Goal: Transaction & Acquisition: Book appointment/travel/reservation

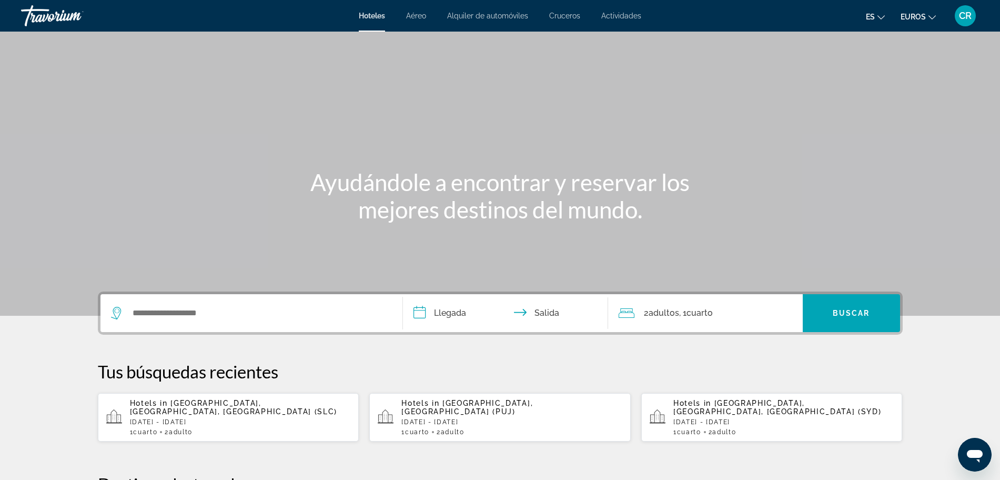
click at [219, 303] on div "Widget de búsqueda" at bounding box center [251, 313] width 281 height 38
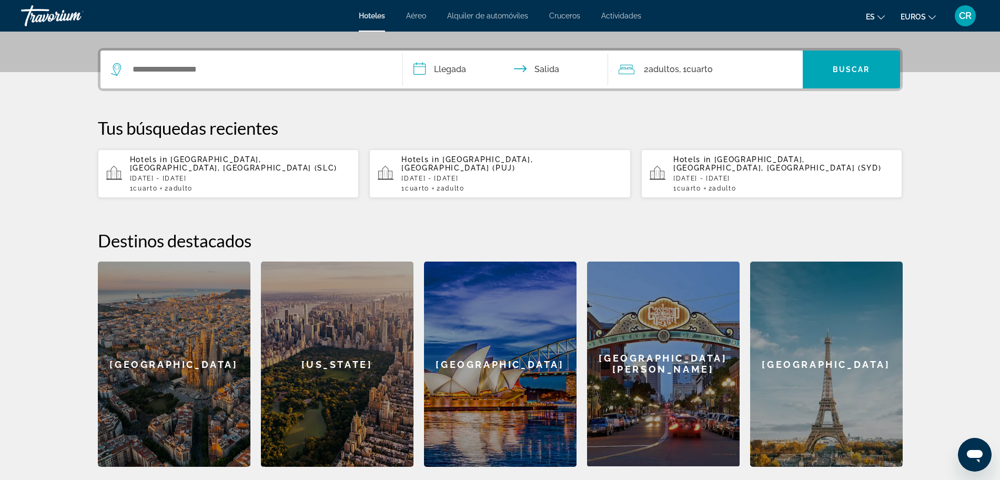
scroll to position [257, 0]
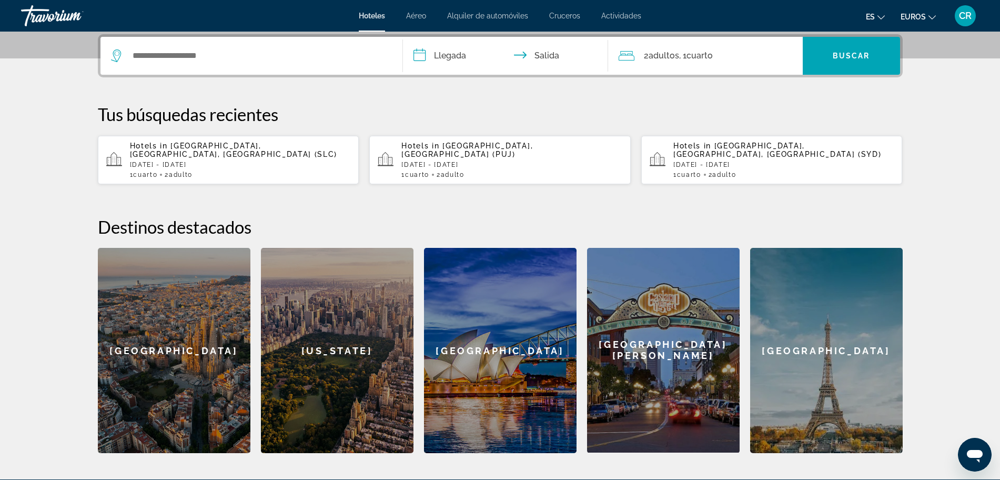
click at [189, 64] on div "Widget de búsqueda" at bounding box center [251, 56] width 281 height 38
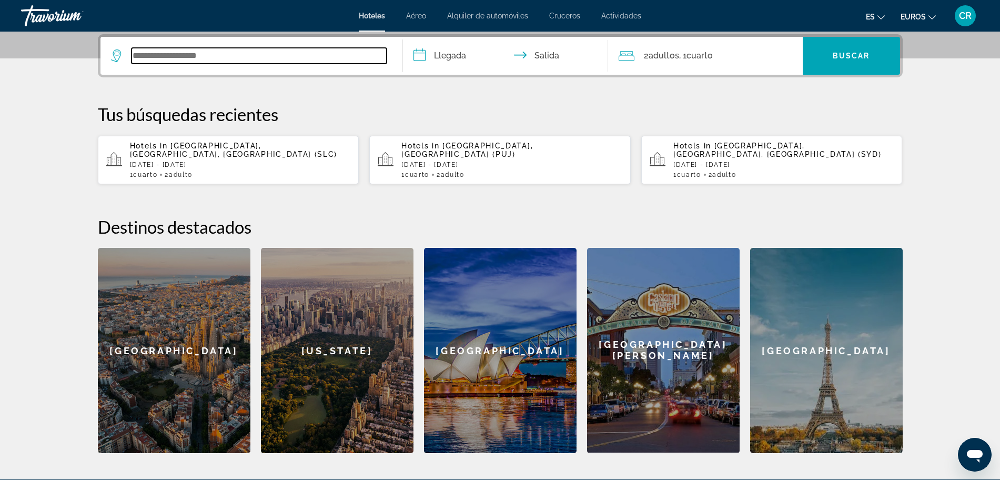
click at [198, 57] on input "Widget de búsqueda" at bounding box center [258, 56] width 255 height 16
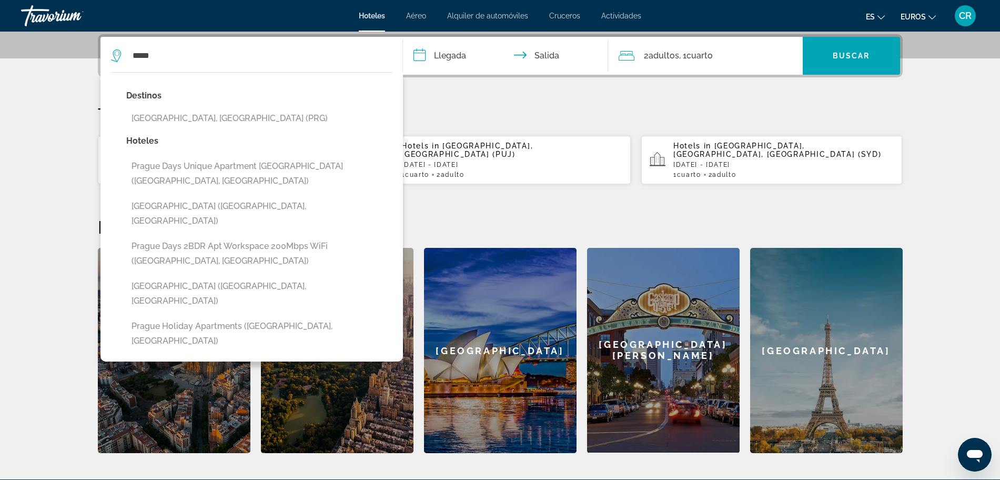
click at [307, 119] on button "[GEOGRAPHIC_DATA], [GEOGRAPHIC_DATA] (PRG)" at bounding box center [259, 118] width 266 height 20
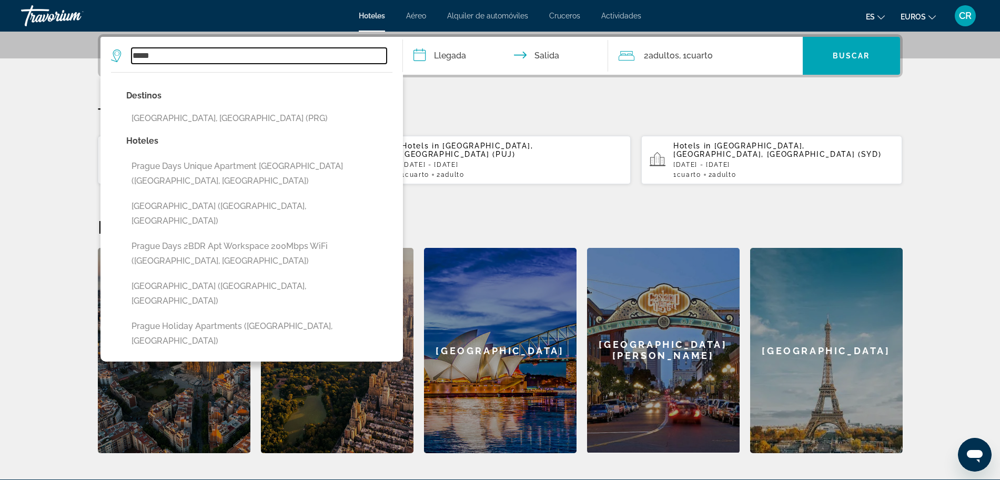
type input "**********"
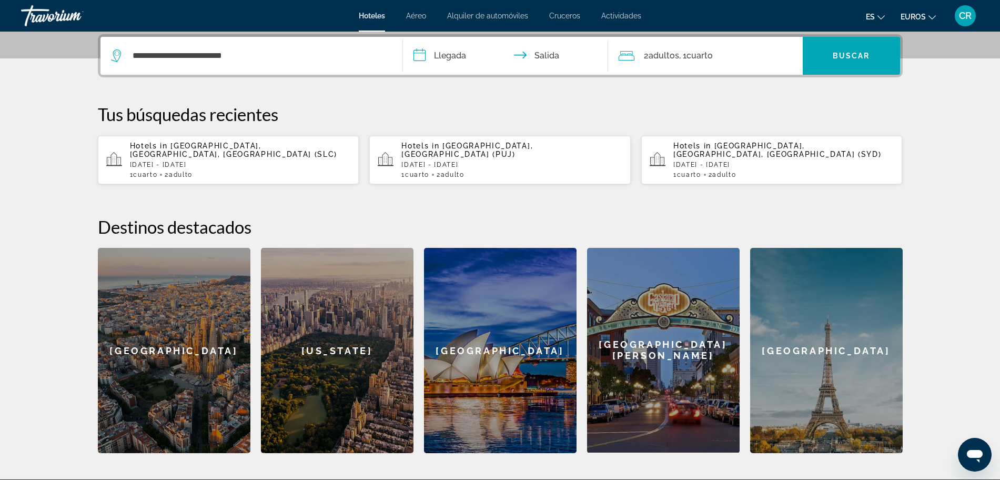
click at [457, 56] on input "**********" at bounding box center [507, 57] width 209 height 41
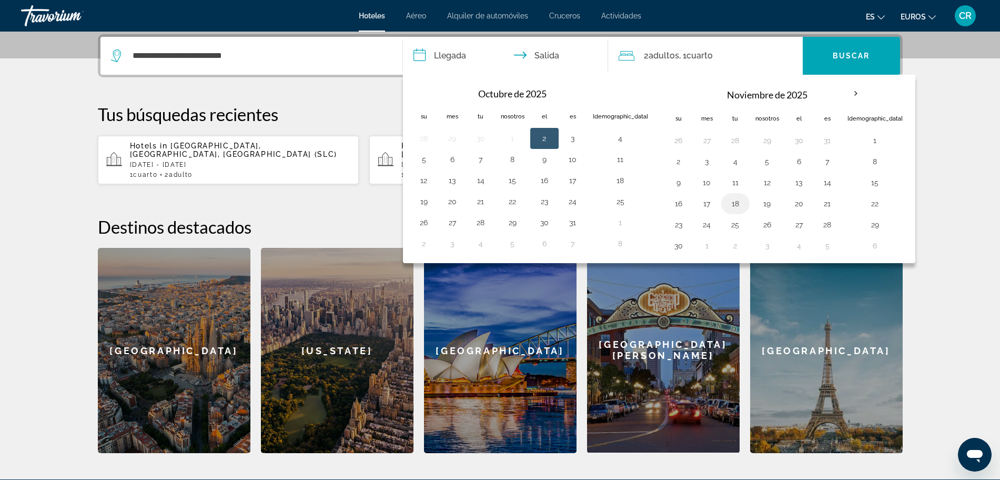
click at [727, 205] on button "18" at bounding box center [735, 203] width 17 height 15
click at [755, 203] on button "19" at bounding box center [767, 203] width 24 height 15
type input "**********"
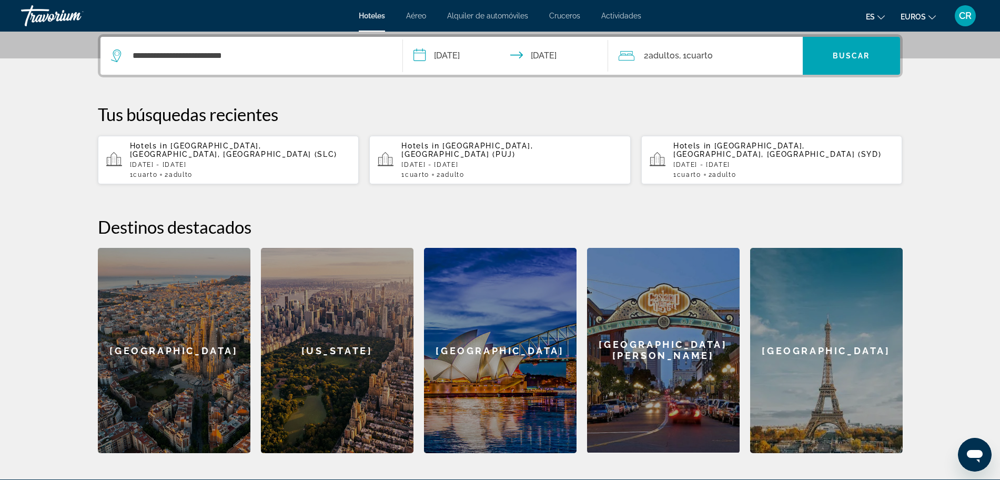
click at [735, 59] on div "2 adultos Adulto , 1 Cuarto habitaciones" at bounding box center [710, 55] width 184 height 15
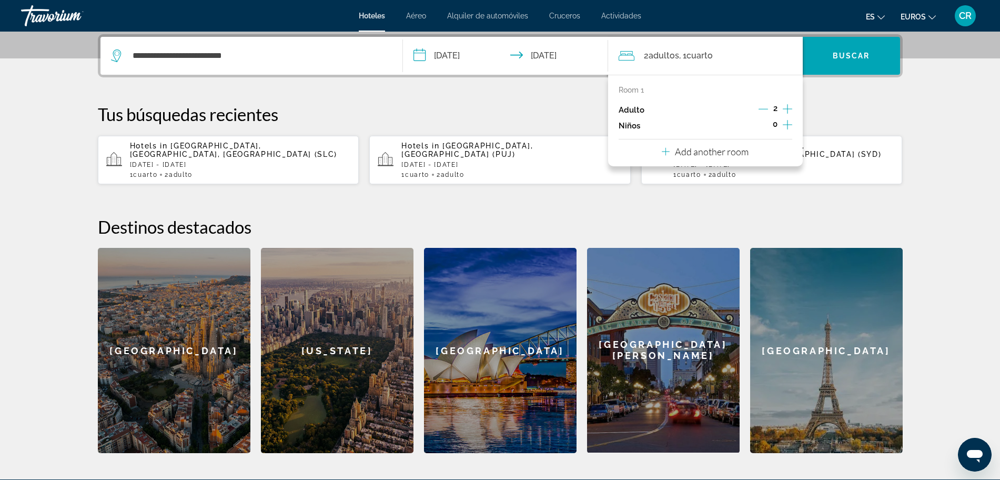
click at [785, 126] on icon "Increment children" at bounding box center [787, 124] width 9 height 13
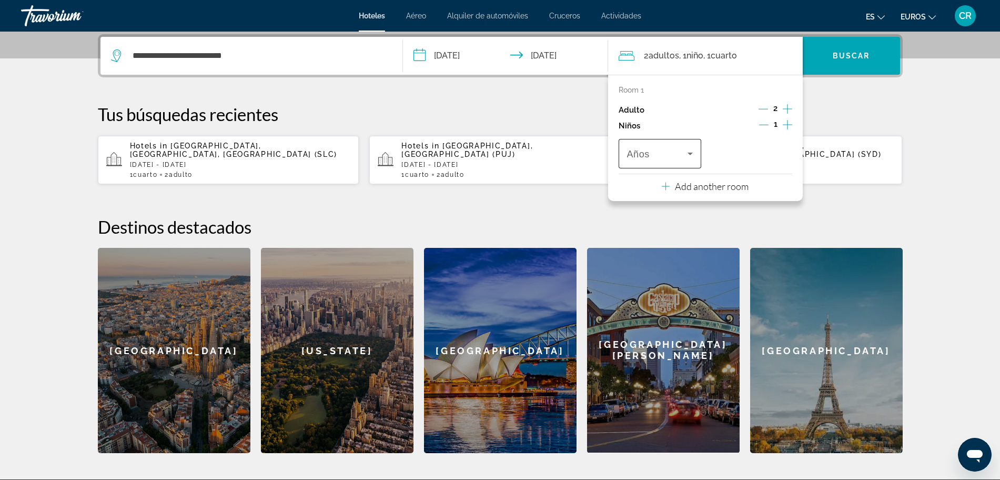
click at [687, 148] on icon "Travelers: 2 adults, 1 child" at bounding box center [690, 153] width 13 height 13
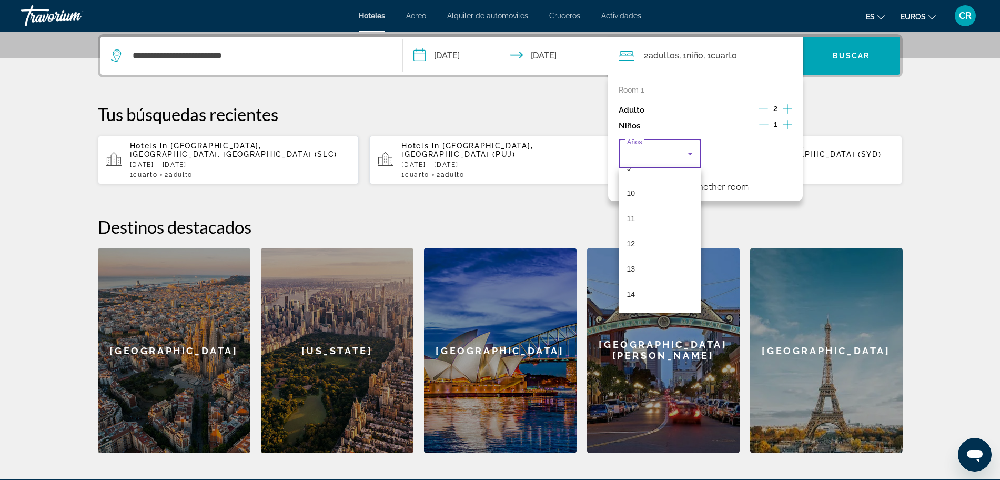
scroll to position [242, 0]
click at [647, 197] on mat-option "10" at bounding box center [659, 194] width 83 height 25
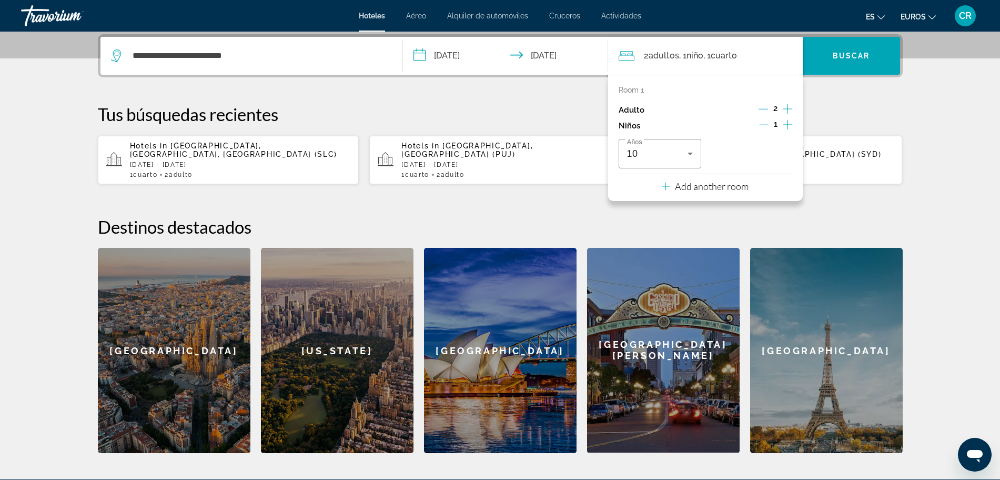
click at [788, 124] on icon "Increment children" at bounding box center [787, 124] width 9 height 13
click at [779, 154] on icon "Travelers: 2 adults, 2 children" at bounding box center [781, 153] width 13 height 13
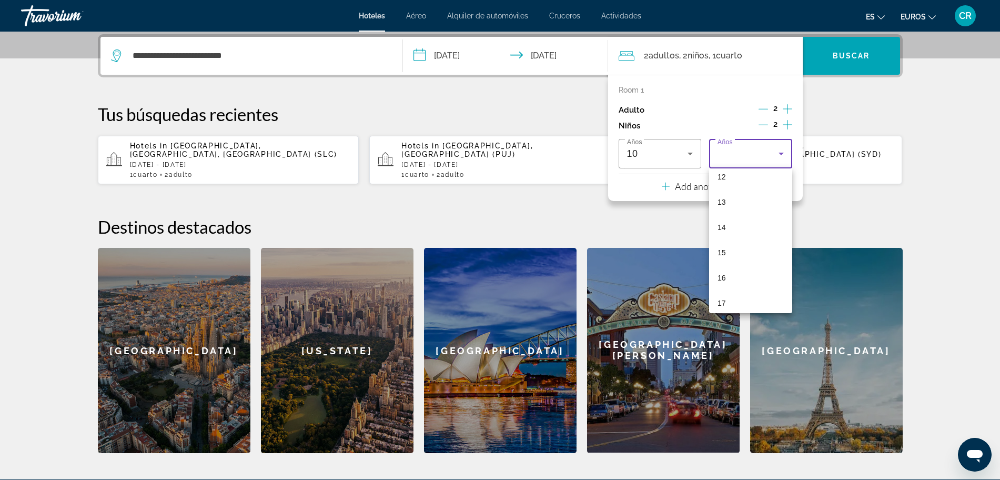
scroll to position [318, 0]
click at [748, 222] on mat-option "14" at bounding box center [750, 220] width 83 height 25
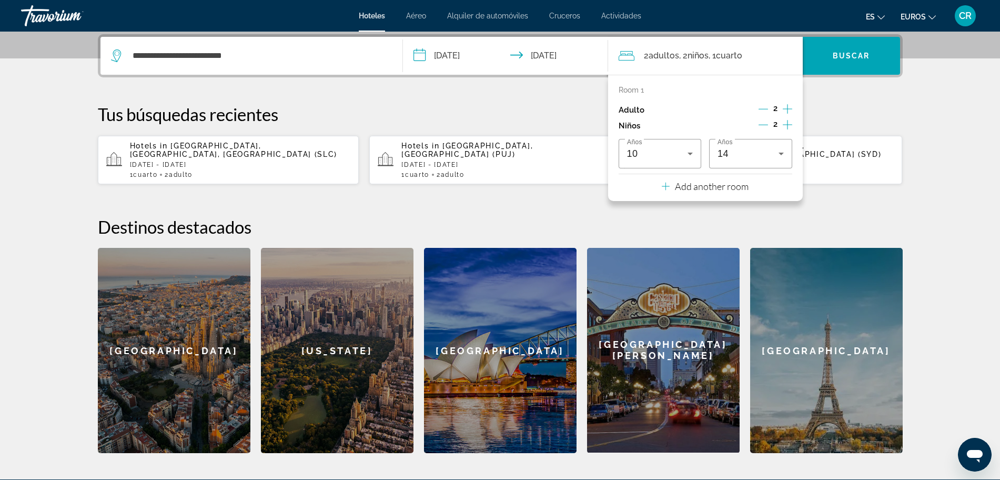
click at [904, 113] on div "**********" at bounding box center [500, 243] width 847 height 419
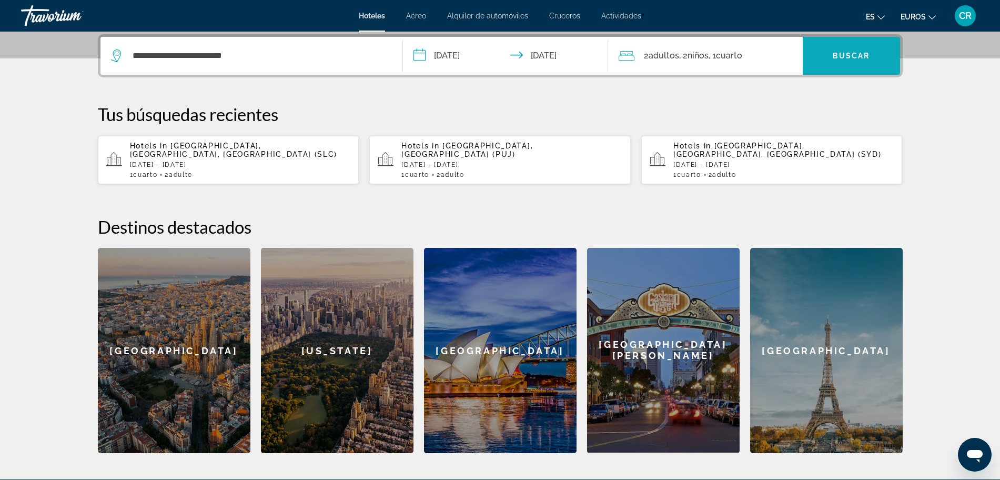
click at [862, 64] on span "Widget de búsqueda" at bounding box center [851, 55] width 97 height 25
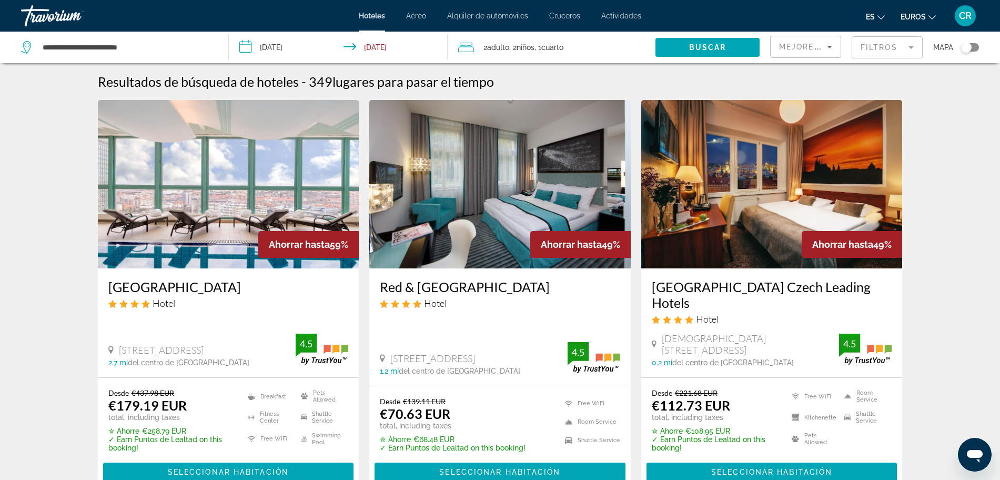
click at [537, 222] on img "Contenido principal" at bounding box center [499, 184] width 261 height 168
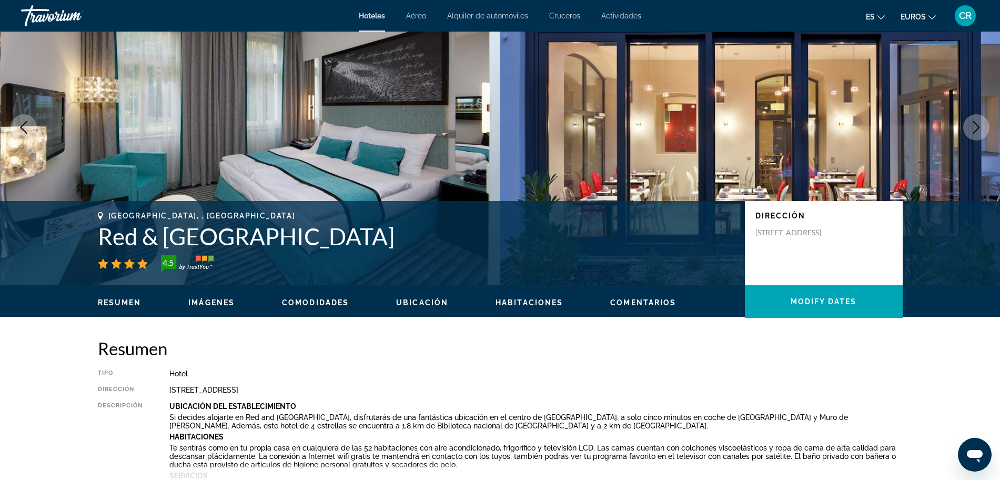
scroll to position [66, 0]
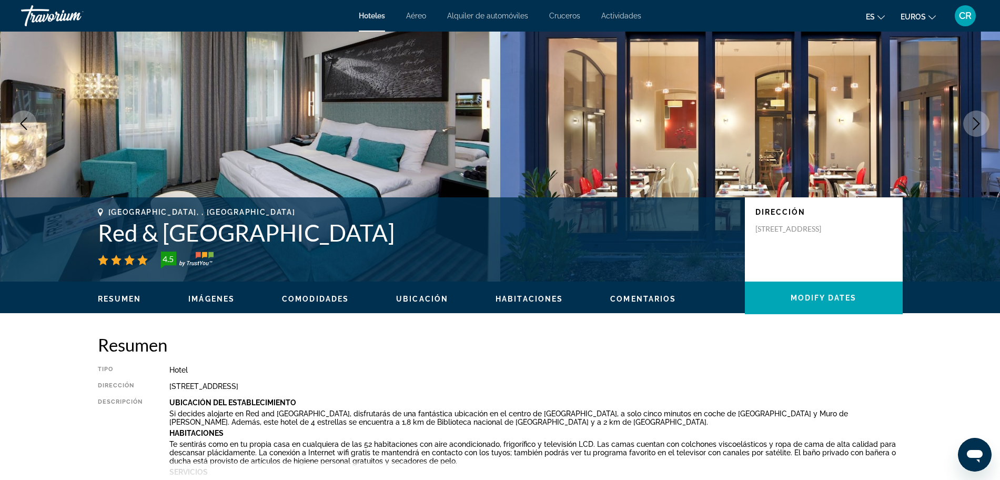
click at [974, 120] on icon "Next image" at bounding box center [976, 123] width 13 height 13
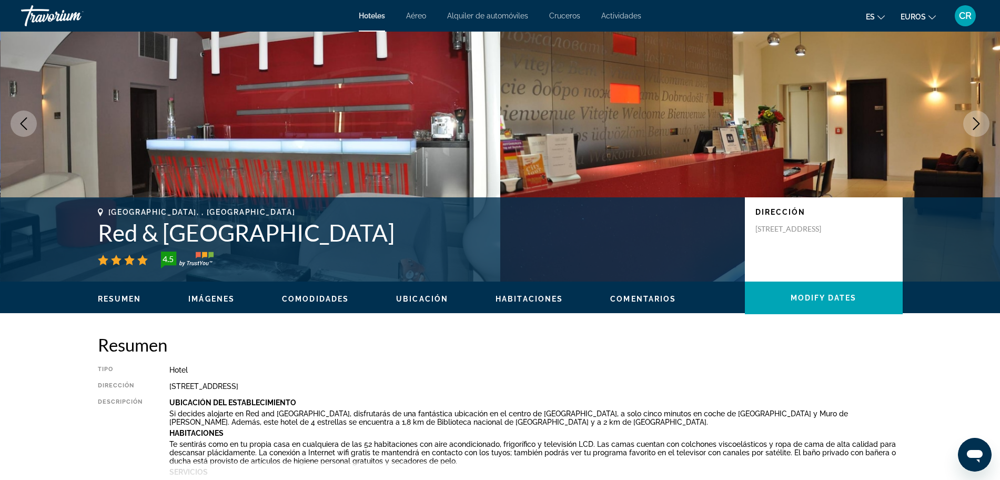
click at [974, 120] on icon "Next image" at bounding box center [976, 123] width 13 height 13
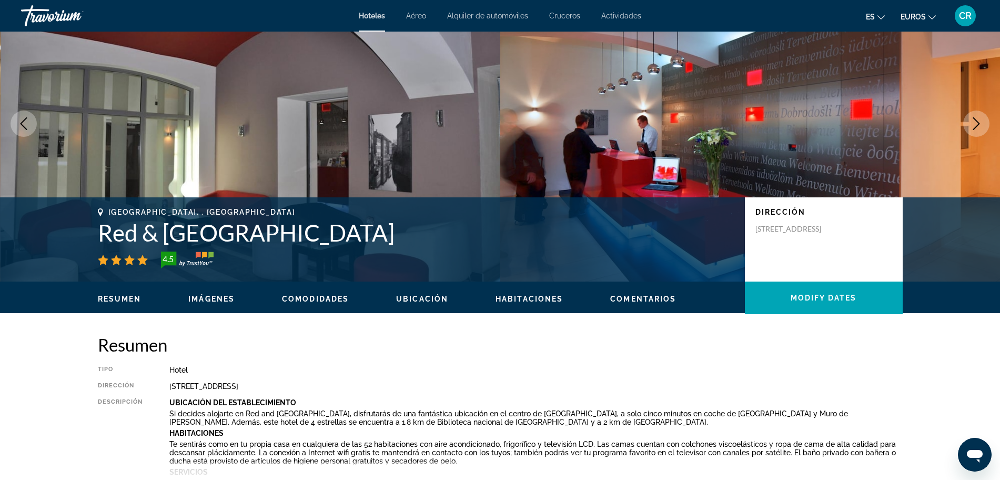
click at [964, 120] on button "Next image" at bounding box center [976, 123] width 26 height 26
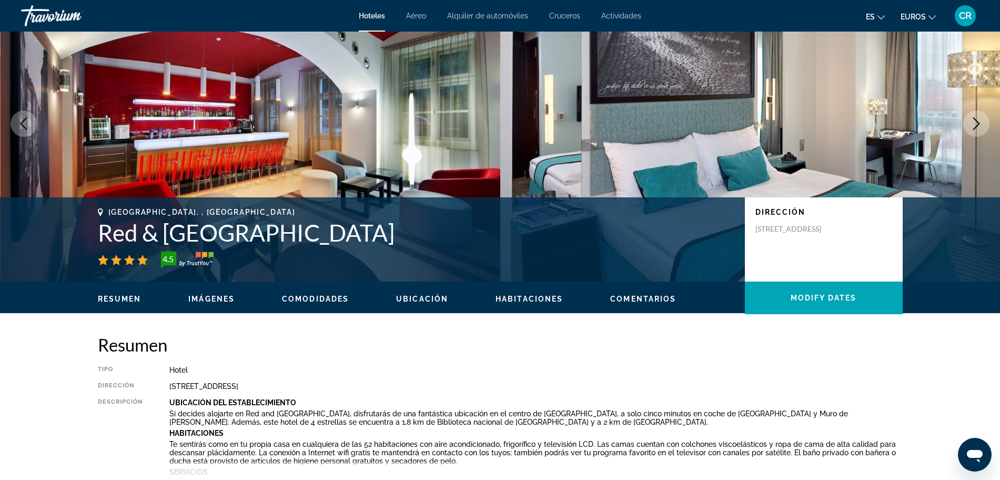
click at [963, 110] on button "Next image" at bounding box center [976, 123] width 26 height 26
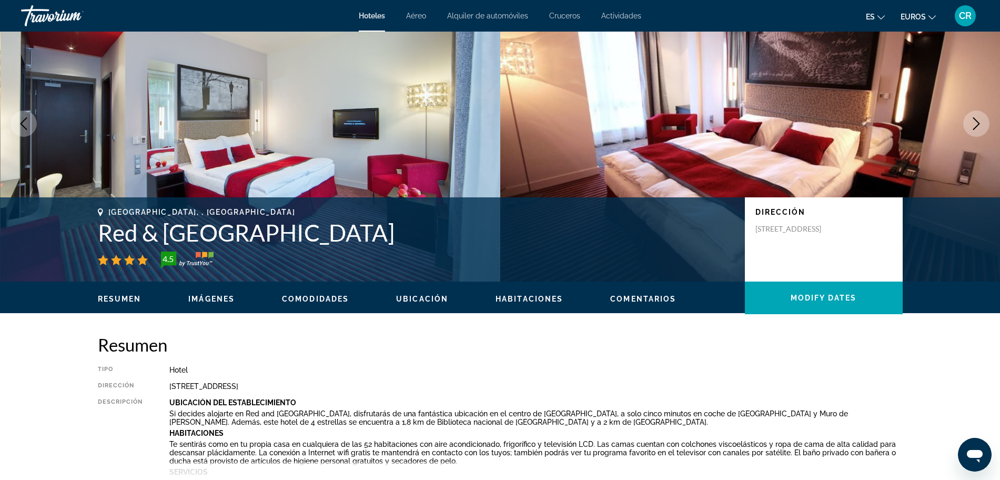
click at [963, 110] on button "Next image" at bounding box center [976, 123] width 26 height 26
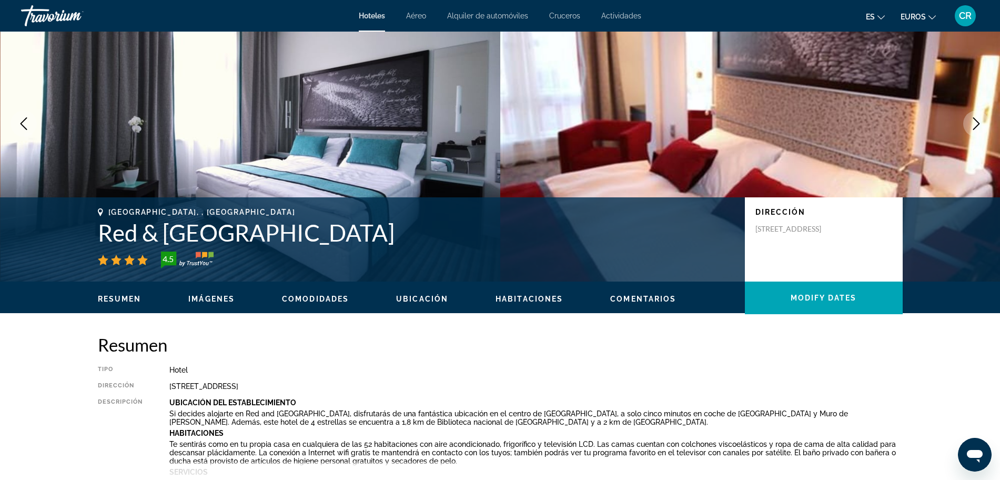
click at [982, 129] on button "Next image" at bounding box center [976, 123] width 26 height 26
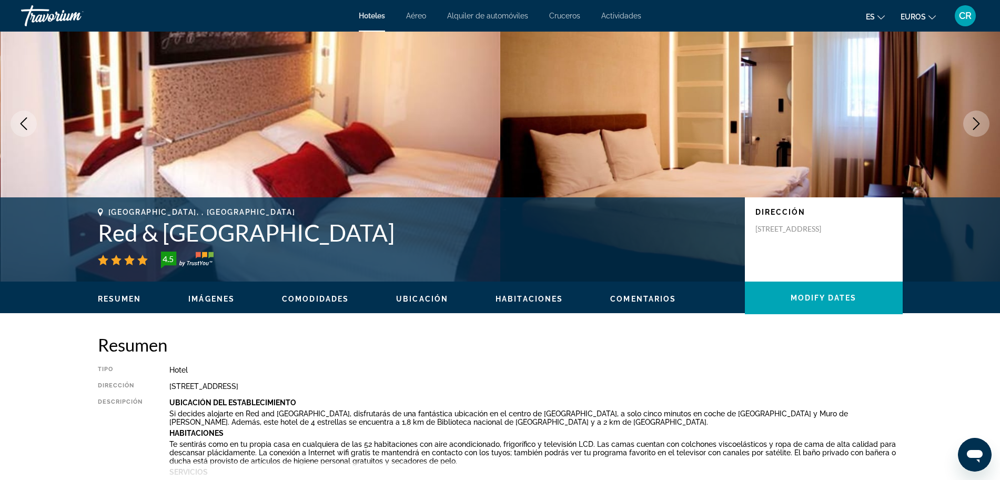
click at [982, 129] on button "Next image" at bounding box center [976, 123] width 26 height 26
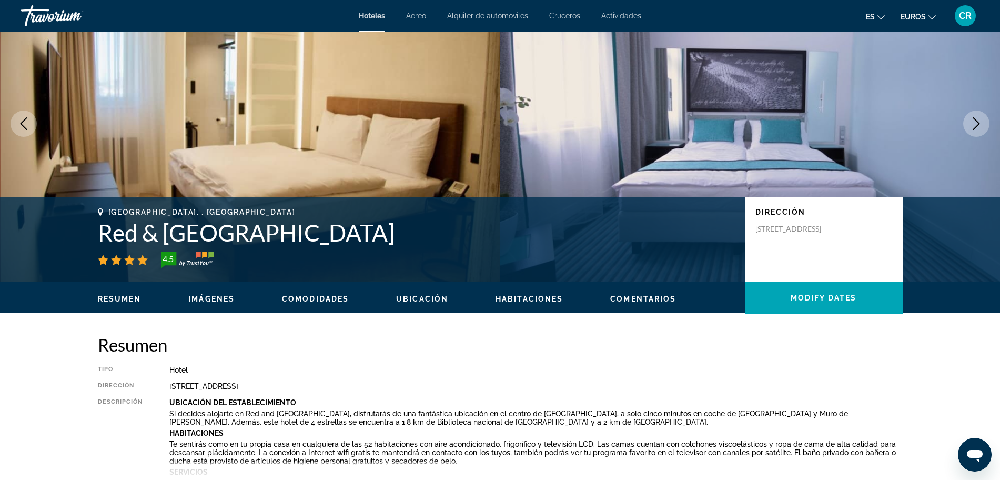
click at [982, 129] on button "Next image" at bounding box center [976, 123] width 26 height 26
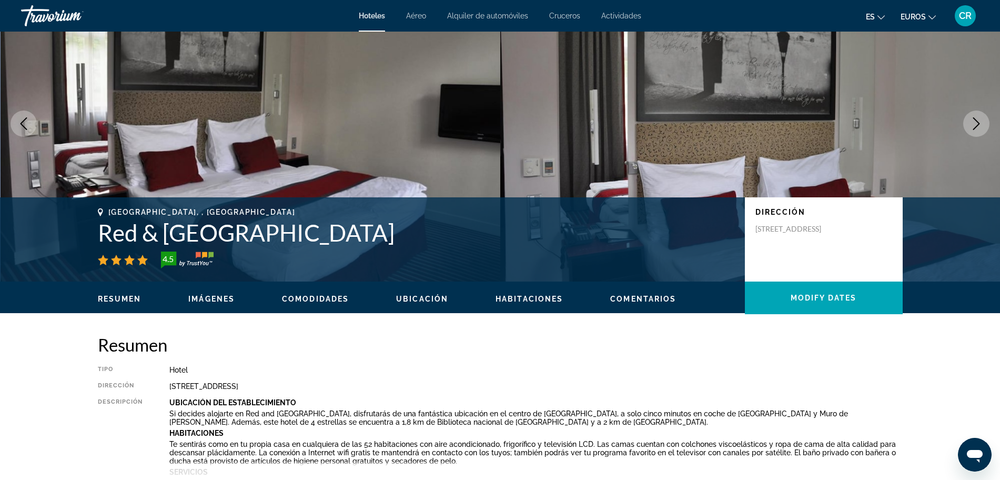
click at [982, 129] on button "Next image" at bounding box center [976, 123] width 26 height 26
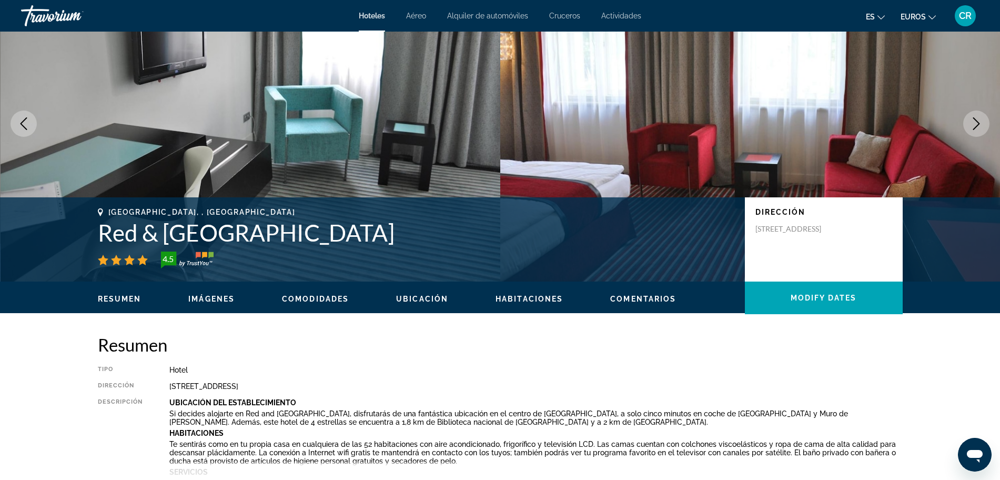
click at [982, 129] on button "Next image" at bounding box center [976, 123] width 26 height 26
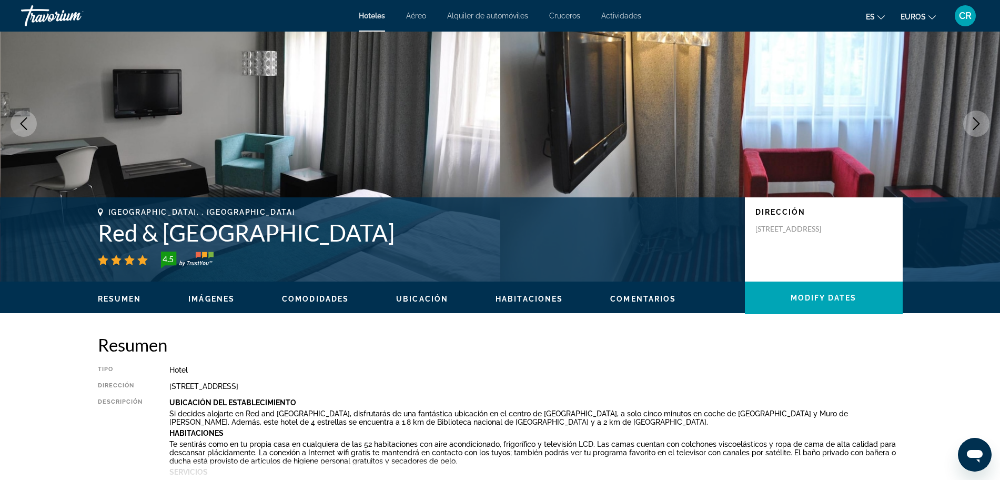
click at [982, 129] on button "Next image" at bounding box center [976, 123] width 26 height 26
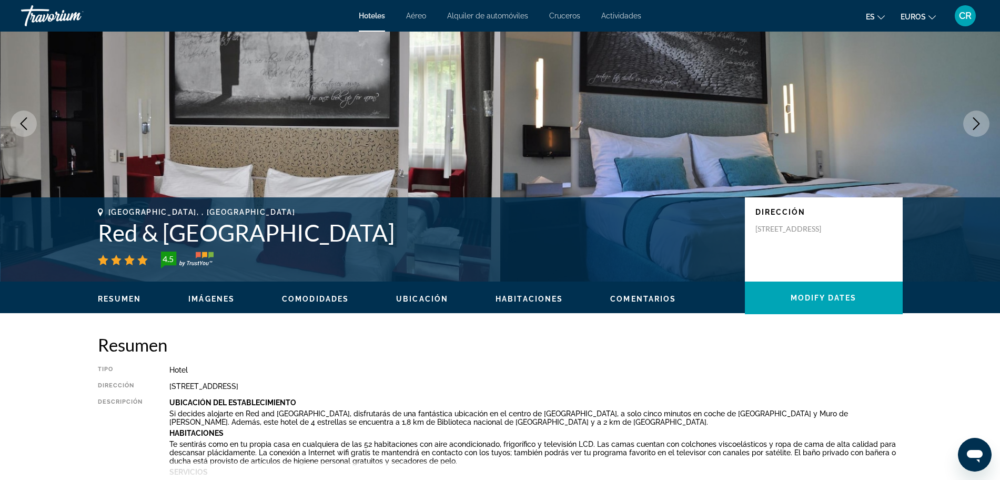
click at [982, 129] on button "Next image" at bounding box center [976, 123] width 26 height 26
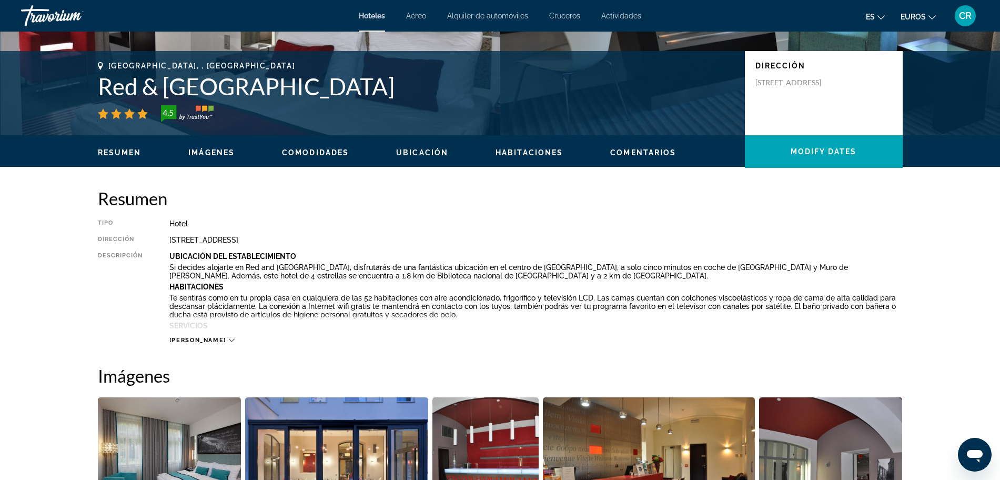
scroll to position [0, 0]
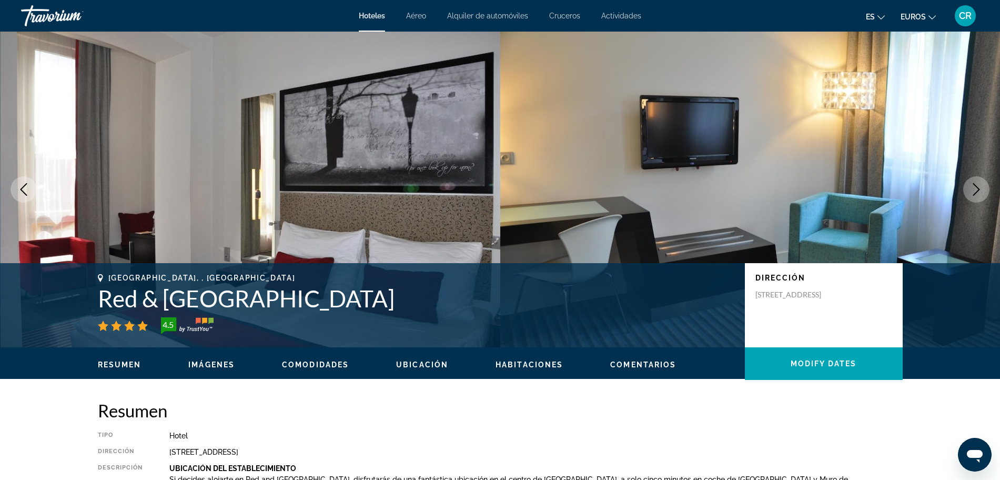
drag, startPoint x: 99, startPoint y: 307, endPoint x: 411, endPoint y: 303, distance: 311.9
click at [424, 303] on h1 "Red & [GEOGRAPHIC_DATA]" at bounding box center [416, 298] width 636 height 27
drag, startPoint x: 307, startPoint y: 305, endPoint x: 261, endPoint y: 299, distance: 45.6
click at [261, 299] on h1 "Red & [GEOGRAPHIC_DATA]" at bounding box center [416, 298] width 636 height 27
click at [278, 408] on h2 "Resumen" at bounding box center [500, 410] width 805 height 21
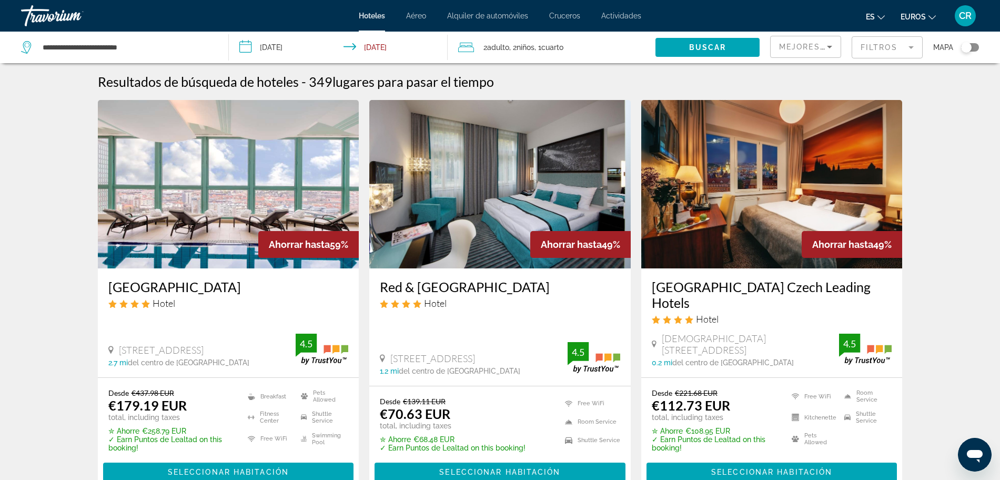
drag, startPoint x: 374, startPoint y: 279, endPoint x: 569, endPoint y: 289, distance: 194.9
click at [569, 289] on div "Red & [GEOGRAPHIC_DATA] Hotel [STREET_ADDRESS] 1.2 mi del centro de [GEOGRAPHIC…" at bounding box center [499, 326] width 261 height 117
copy h3 "Red & [GEOGRAPHIC_DATA]"
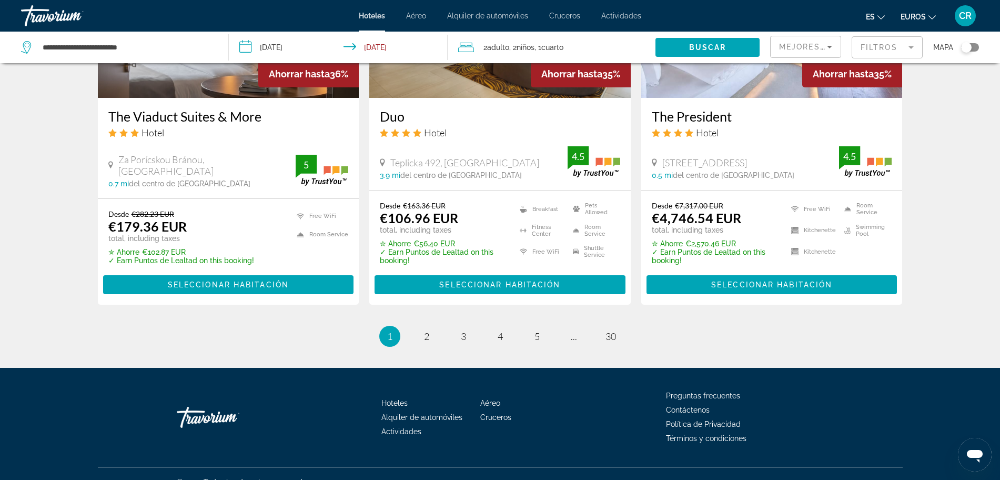
scroll to position [1392, 0]
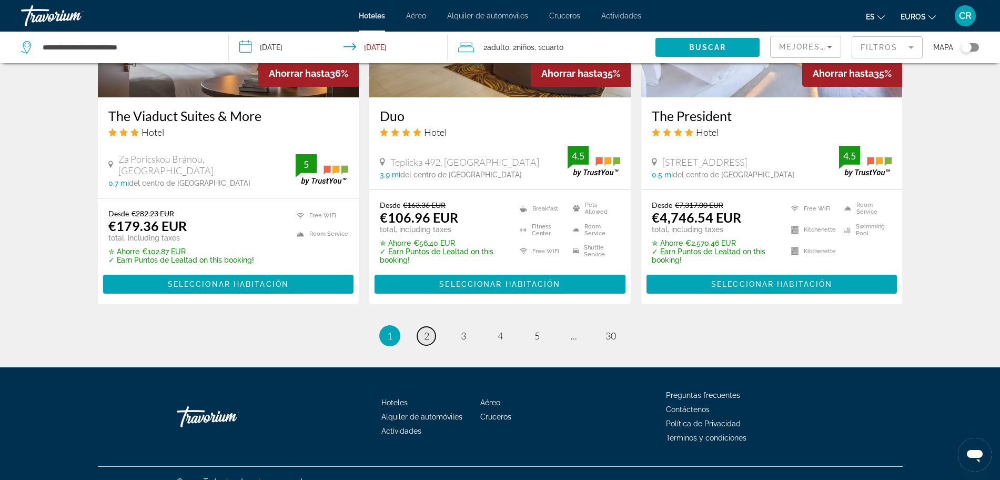
click at [430, 327] on link "page 2" at bounding box center [426, 336] width 18 height 18
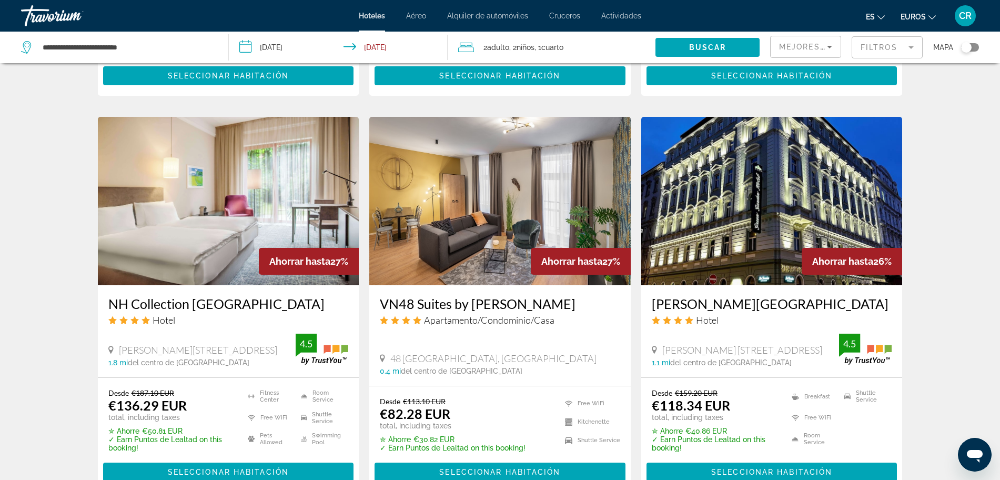
scroll to position [789, 0]
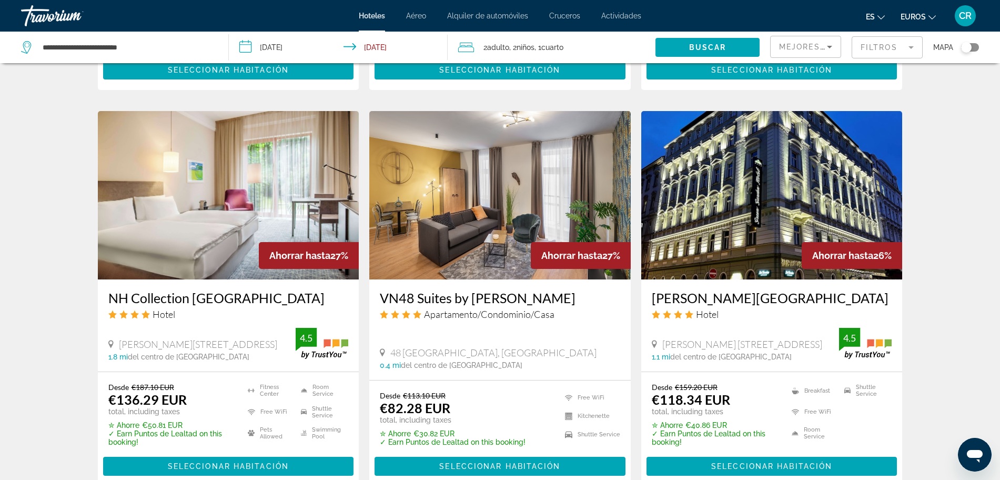
click at [461, 299] on h3 "VN48 Suites by [PERSON_NAME]" at bounding box center [500, 298] width 240 height 16
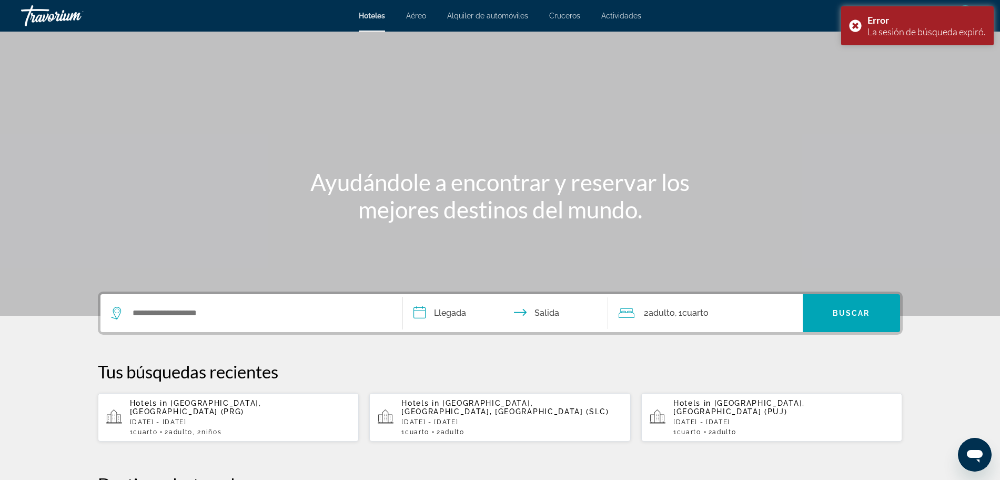
click at [127, 321] on div "Search widget" at bounding box center [251, 313] width 281 height 38
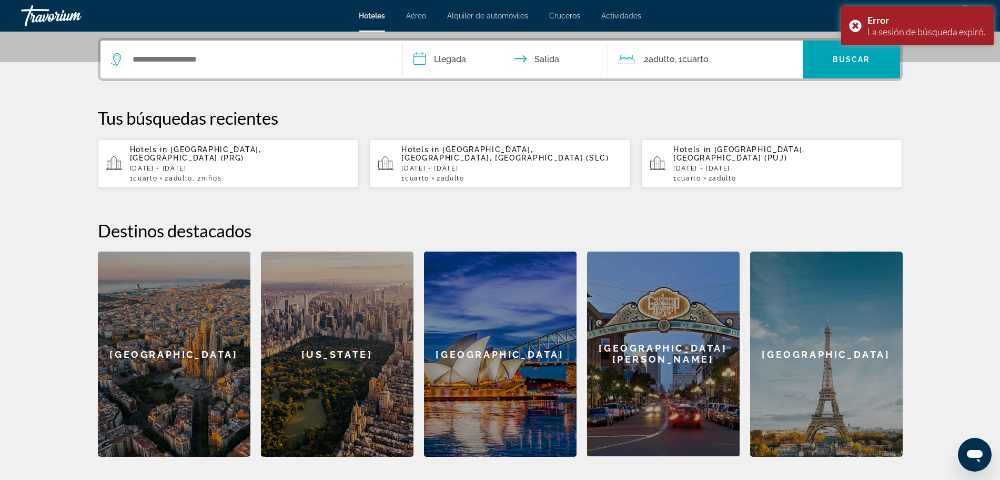
scroll to position [257, 0]
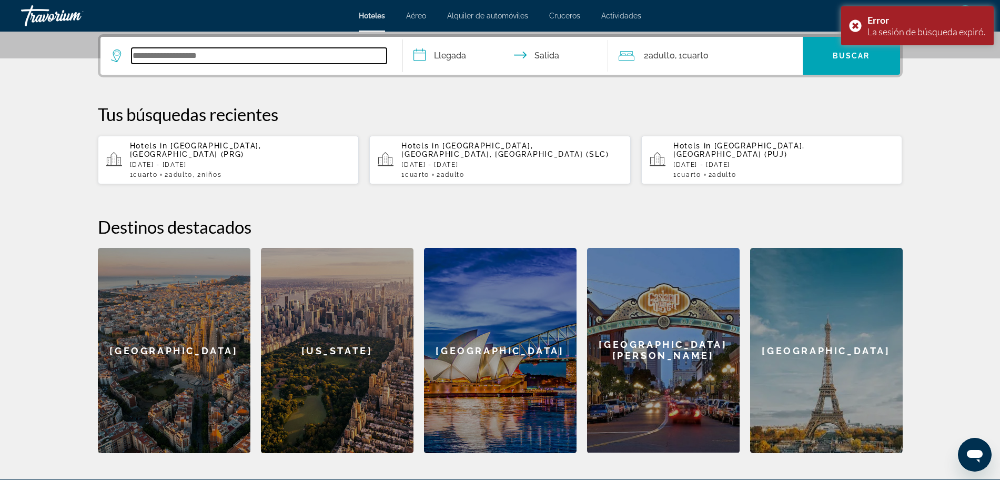
click at [196, 62] on input "Search widget" at bounding box center [258, 56] width 255 height 16
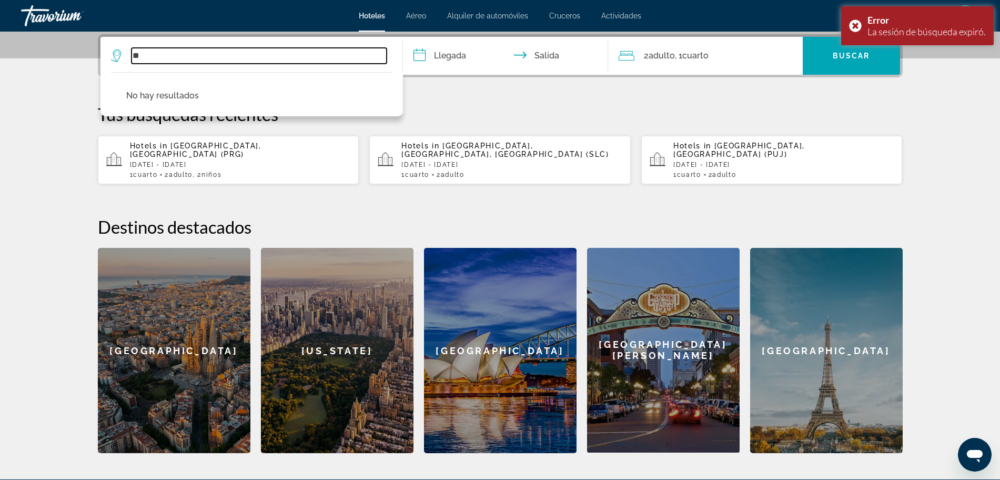
type input "*"
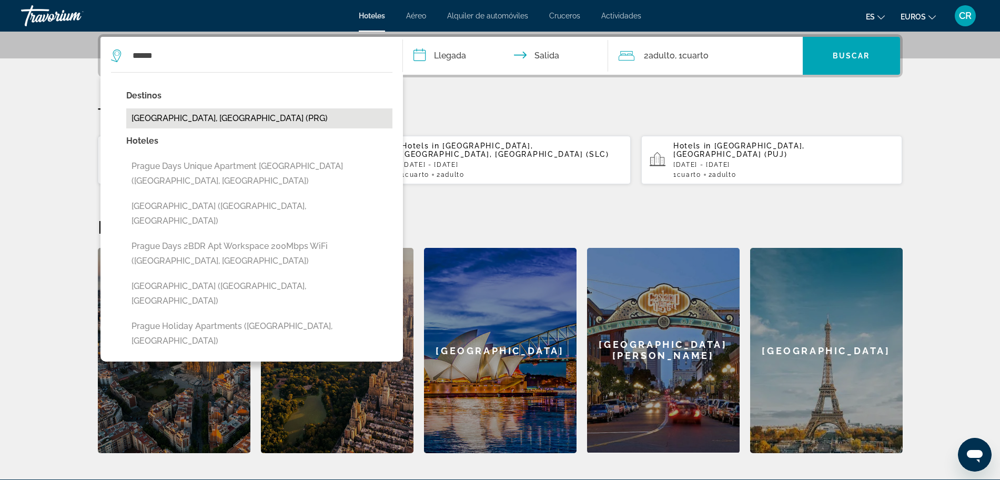
click at [169, 116] on button "[GEOGRAPHIC_DATA], [GEOGRAPHIC_DATA] (PRG)" at bounding box center [259, 118] width 266 height 20
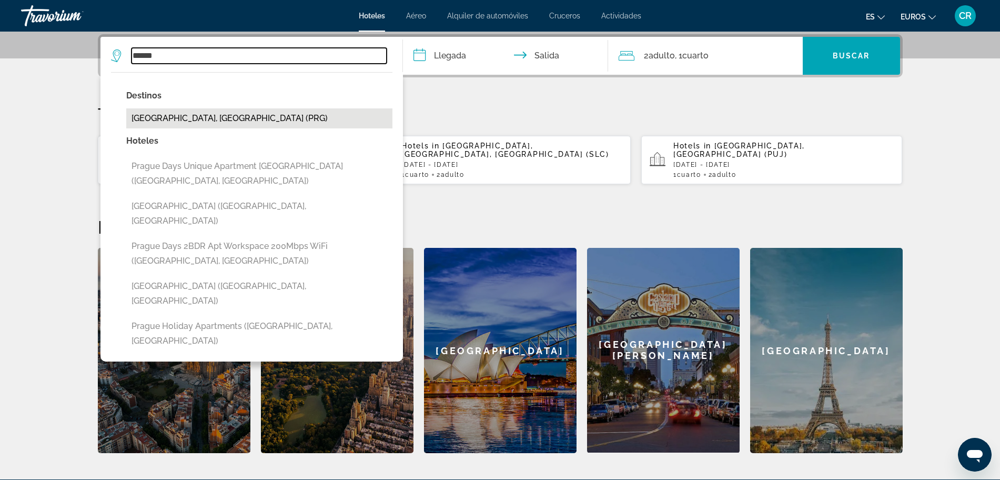
type input "**********"
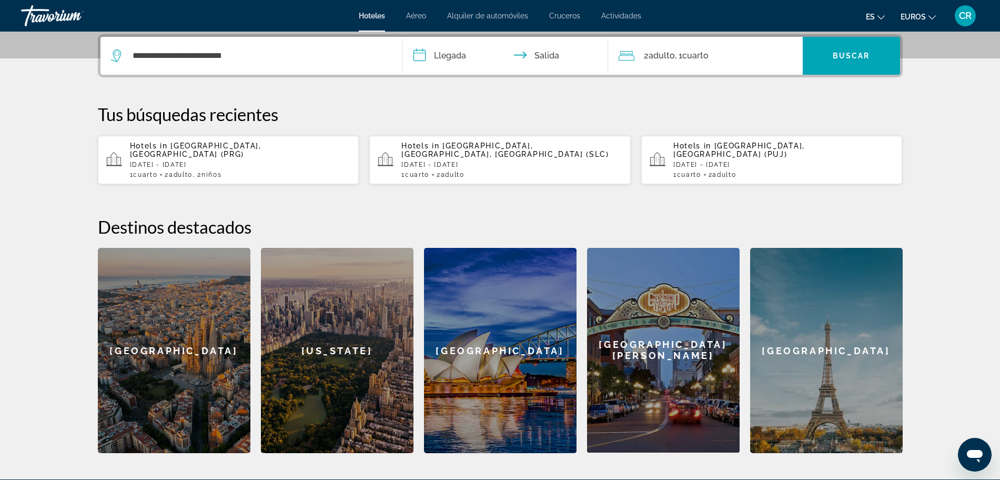
click at [455, 64] on input "**********" at bounding box center [507, 57] width 209 height 41
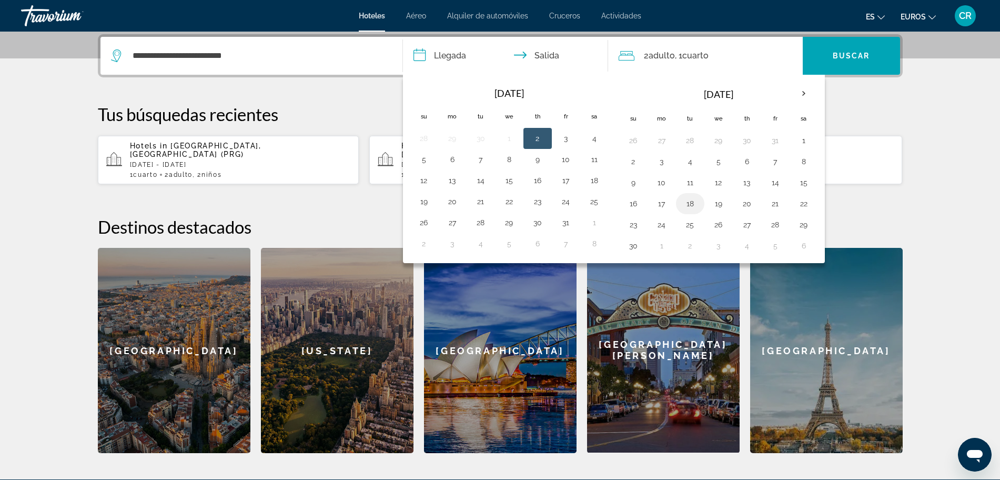
click at [690, 200] on button "18" at bounding box center [690, 203] width 17 height 15
click at [719, 204] on button "19" at bounding box center [718, 203] width 17 height 15
type input "**********"
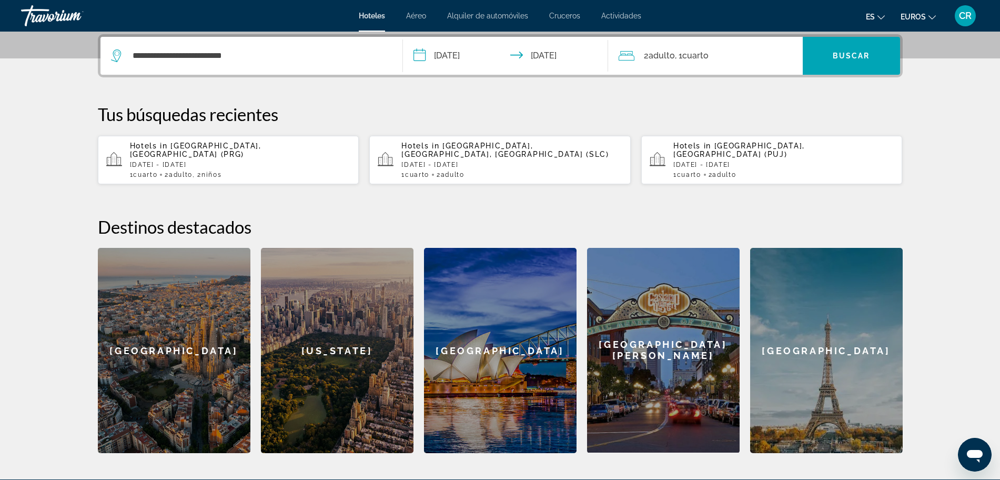
click at [661, 58] on span "Adulto" at bounding box center [661, 55] width 26 height 10
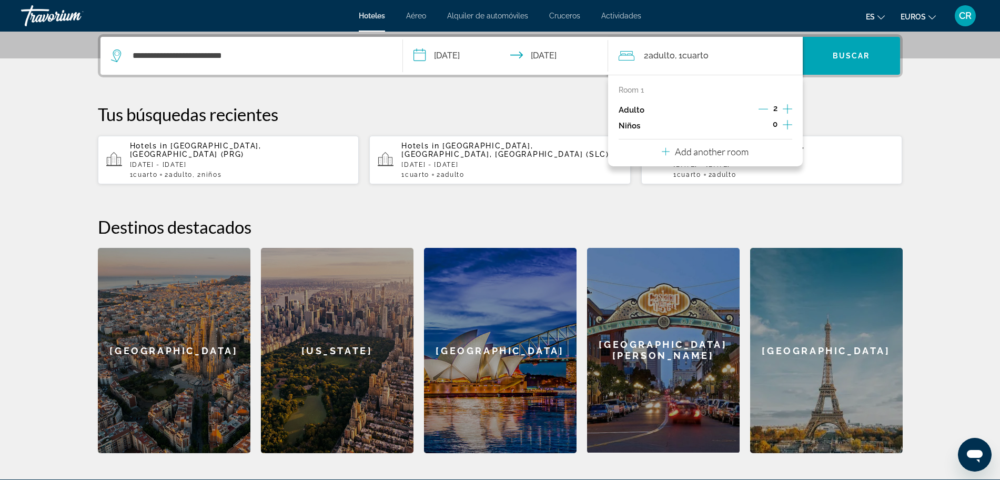
click at [783, 129] on icon "Increment children" at bounding box center [787, 124] width 9 height 13
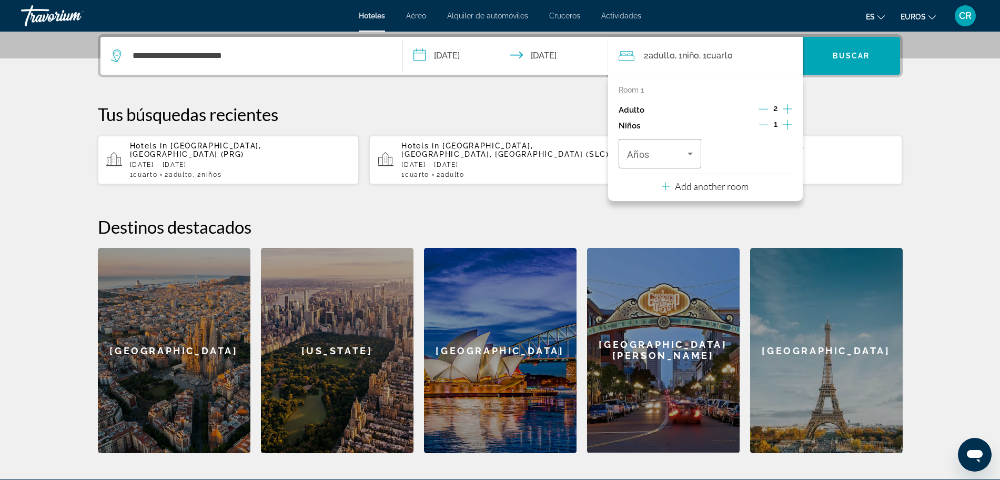
click at [783, 129] on icon "Increment children" at bounding box center [787, 124] width 9 height 13
click at [692, 159] on icon "Travelers: 2 adults, 2 children" at bounding box center [690, 153] width 13 height 13
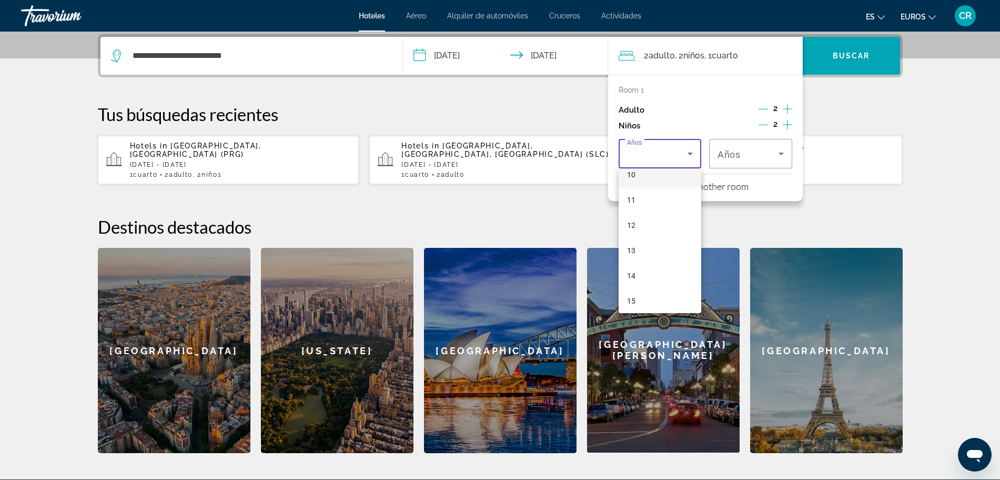
click at [642, 171] on mat-option "10" at bounding box center [659, 174] width 83 height 25
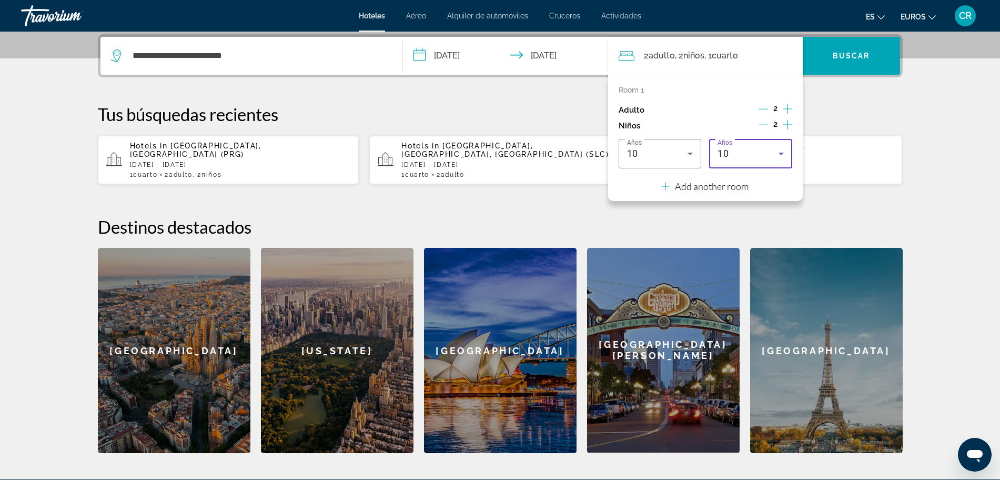
click at [743, 153] on div "10" at bounding box center [747, 153] width 61 height 13
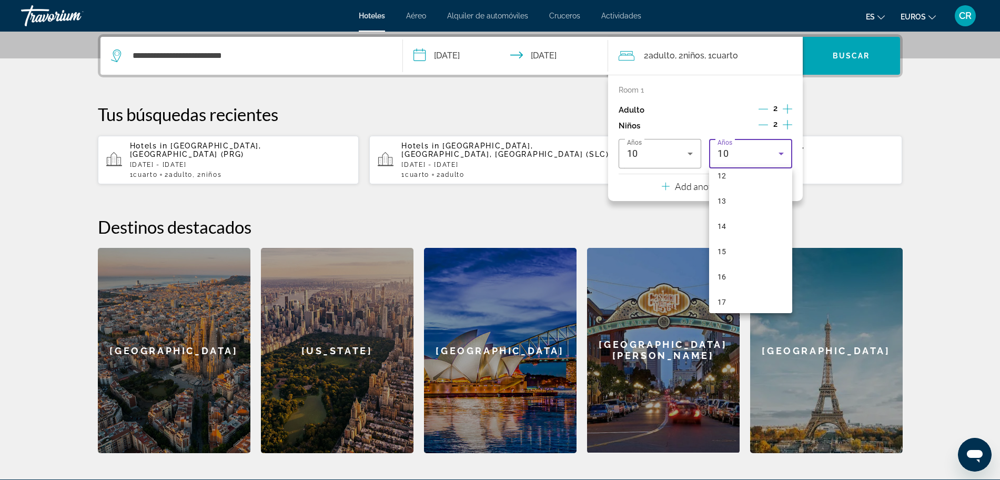
scroll to position [318, 0]
click at [731, 218] on mat-option "14" at bounding box center [750, 220] width 83 height 25
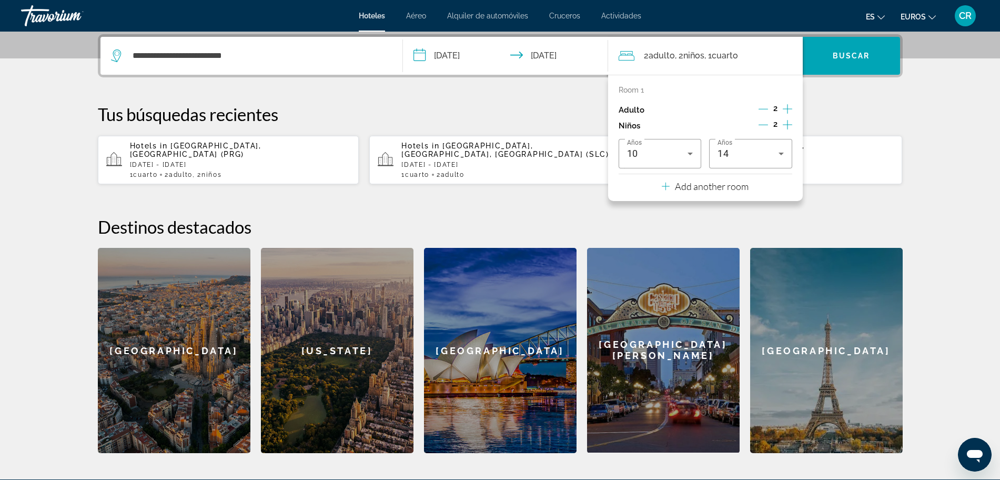
click at [822, 216] on h2 "Destinos destacados" at bounding box center [500, 226] width 805 height 21
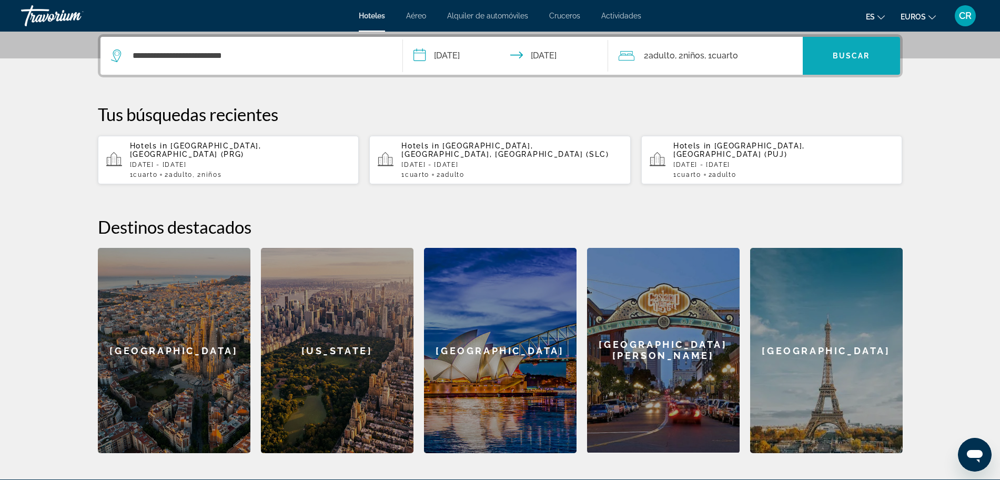
click at [848, 55] on span "Buscar" at bounding box center [851, 56] width 37 height 8
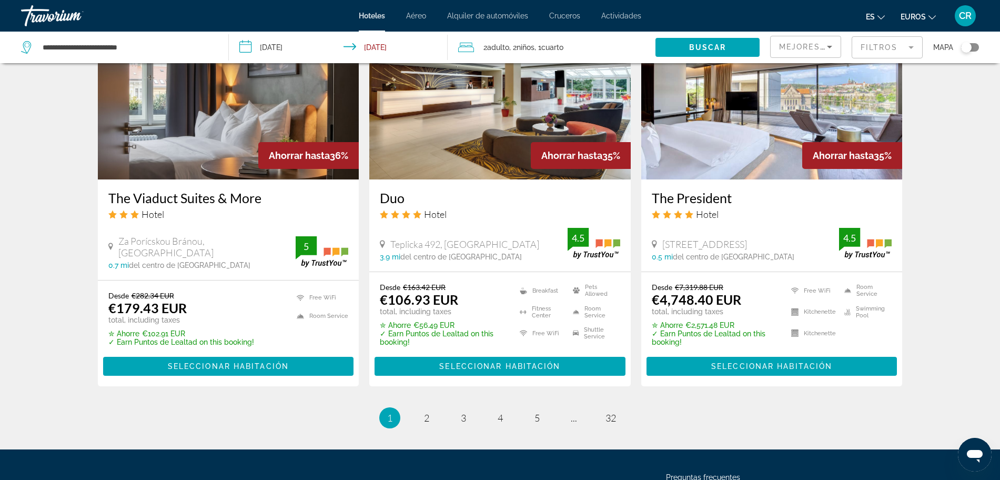
scroll to position [1315, 0]
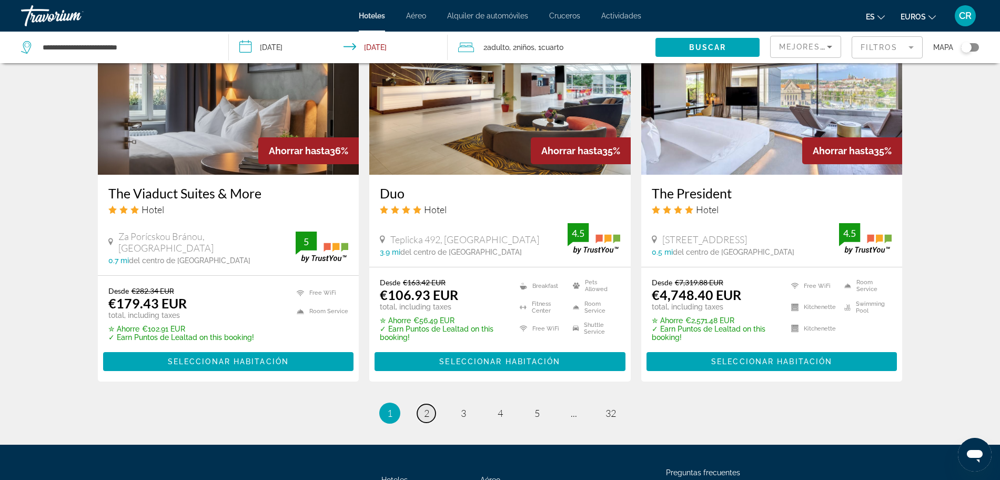
click at [427, 407] on span "2" at bounding box center [426, 413] width 5 height 12
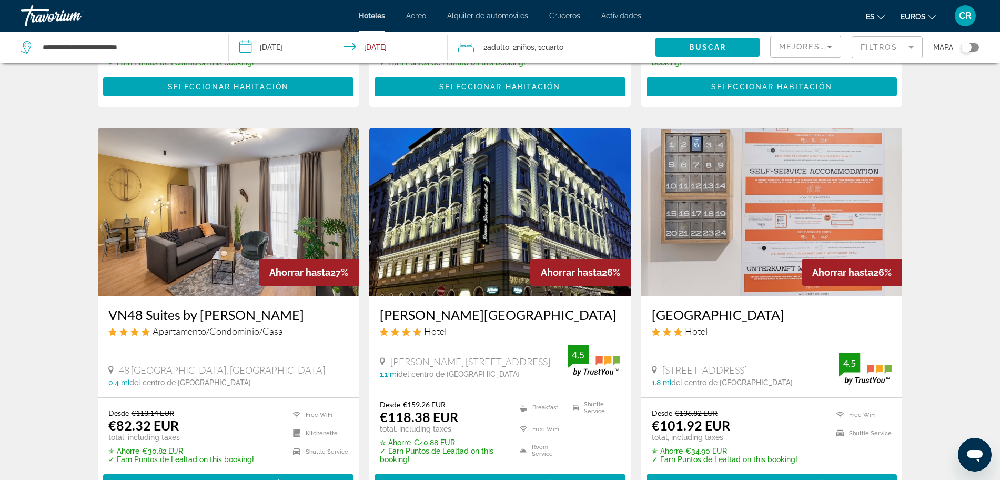
scroll to position [1183, 0]
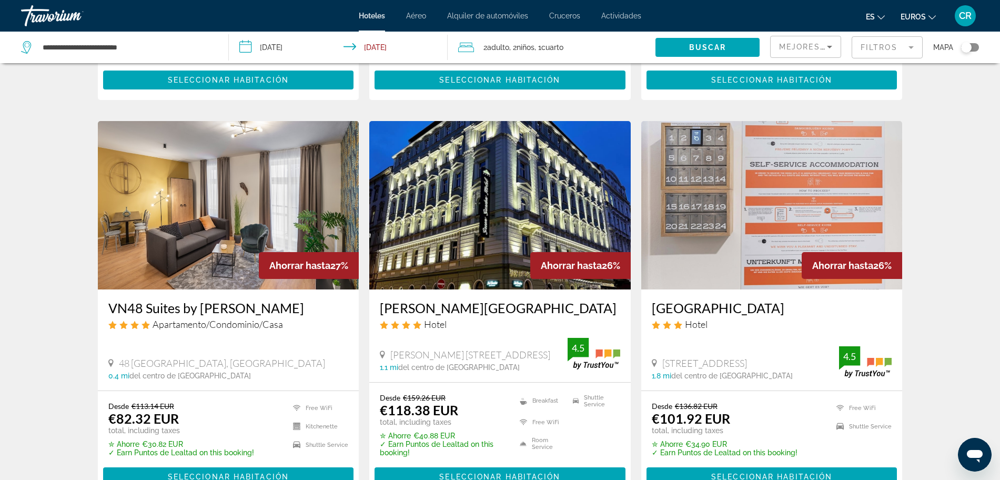
click at [235, 296] on div "VN48 Suites by [PERSON_NAME] Apartamento/Condominio/Casa [GEOGRAPHIC_DATA], [GE…" at bounding box center [228, 339] width 261 height 100
click at [296, 240] on img "Contenido principal" at bounding box center [228, 205] width 261 height 168
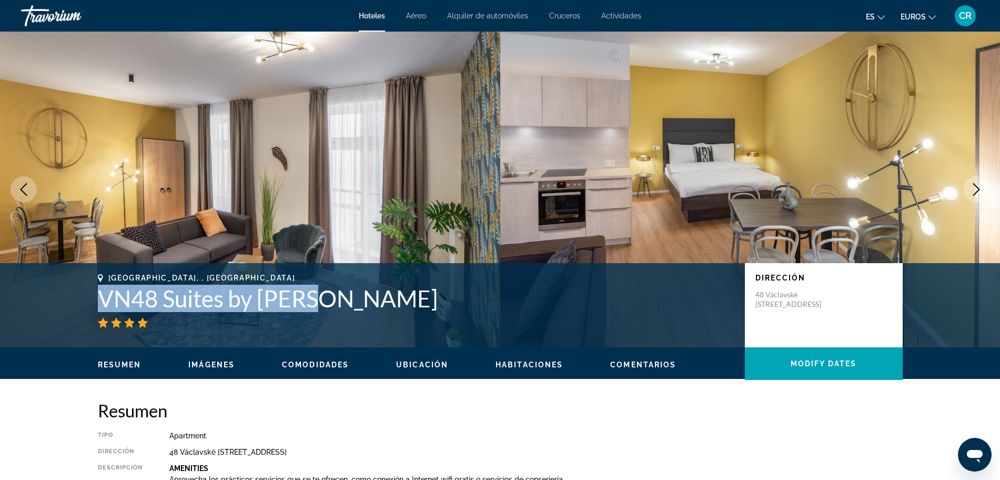
drag, startPoint x: 327, startPoint y: 296, endPoint x: 95, endPoint y: 299, distance: 231.9
click at [95, 299] on div "[GEOGRAPHIC_DATA], , [GEOGRAPHIC_DATA] VN48 Suites by [PERSON_NAME] Dirección […" at bounding box center [500, 304] width 847 height 63
copy h1 "VN48 Suites by [PERSON_NAME]"
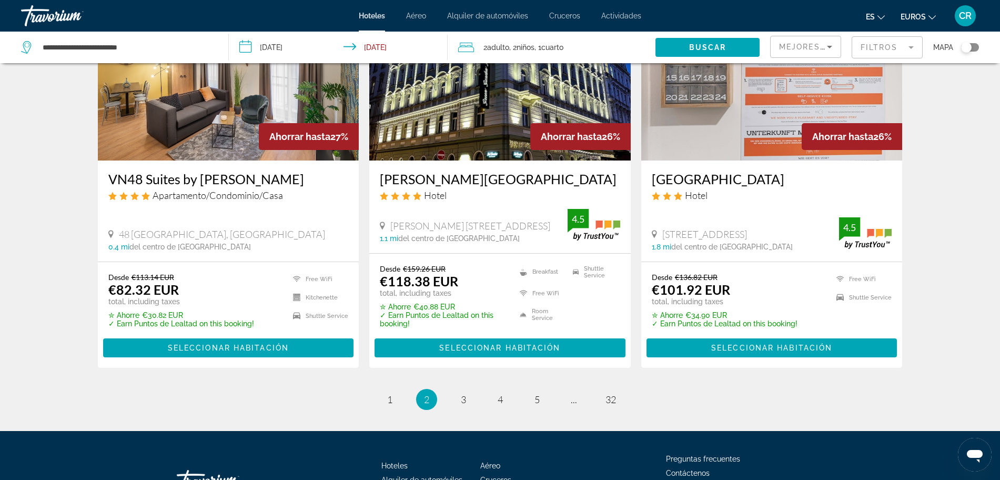
scroll to position [1315, 0]
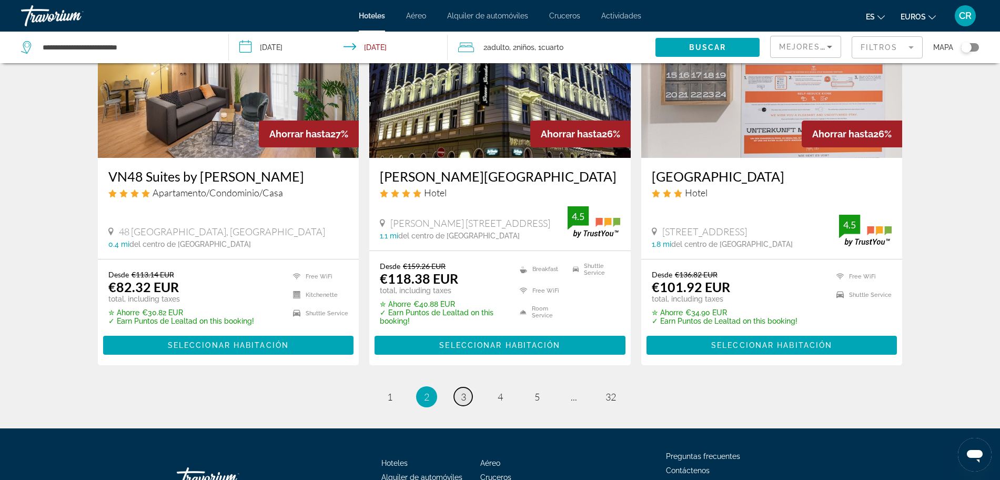
click at [464, 398] on span "3" at bounding box center [463, 397] width 5 height 12
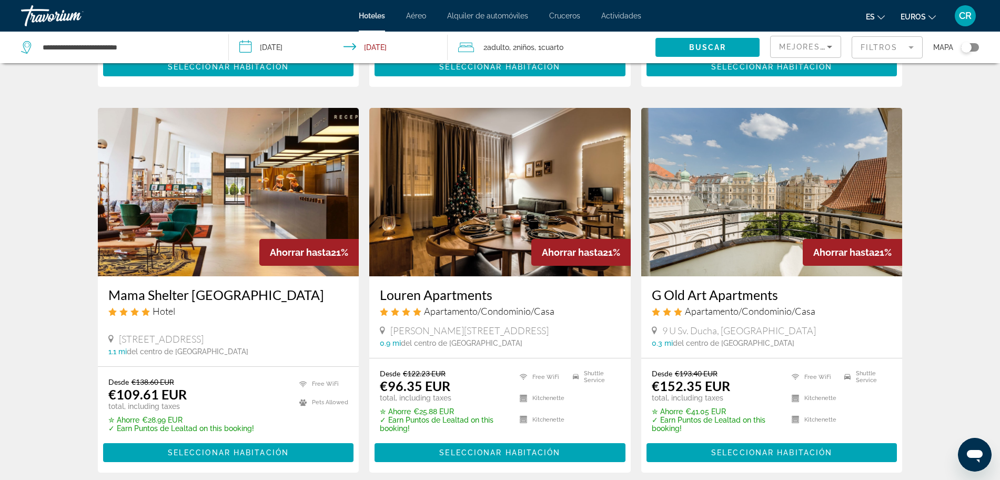
scroll to position [1183, 0]
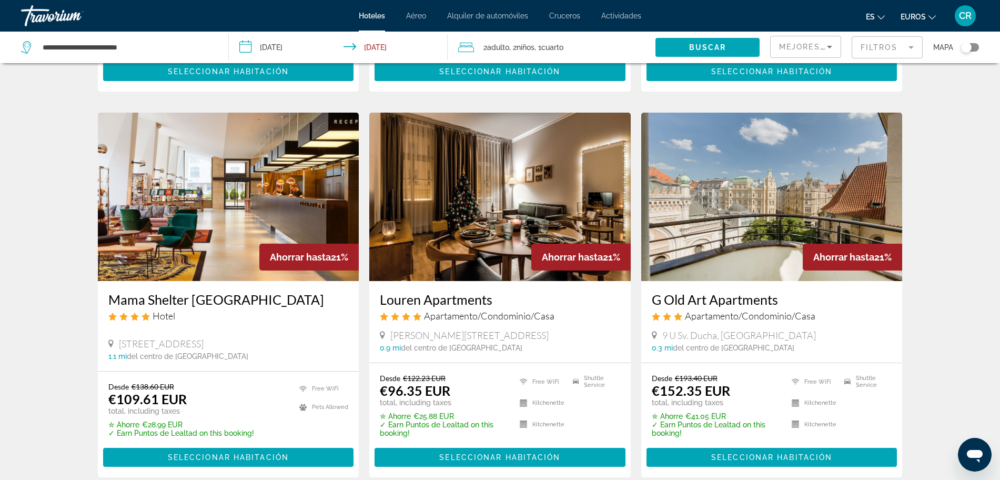
click at [527, 261] on img "Contenido principal" at bounding box center [499, 197] width 261 height 168
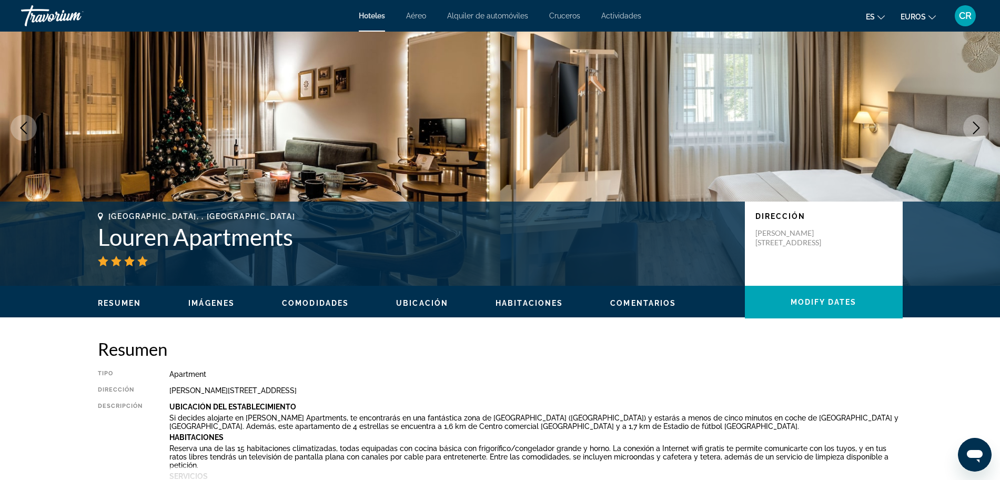
scroll to position [66, 0]
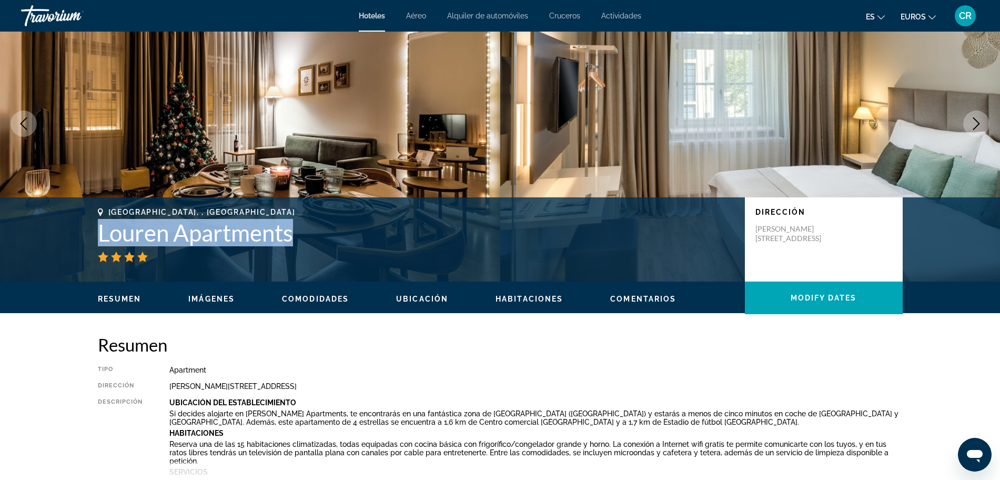
drag, startPoint x: 296, startPoint y: 237, endPoint x: 89, endPoint y: 238, distance: 206.7
click at [89, 238] on div "[GEOGRAPHIC_DATA], , [GEOGRAPHIC_DATA] [PERSON_NAME] Apartments Dirección [PERS…" at bounding box center [500, 239] width 847 height 63
click at [125, 238] on h1 "Louren Apartments" at bounding box center [416, 232] width 636 height 27
copy h1 "Louren Apartments"
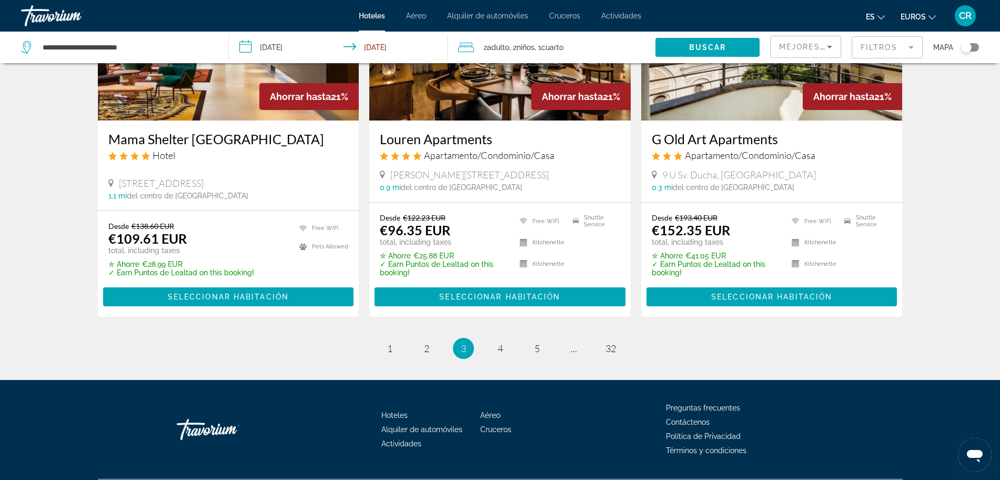
scroll to position [1365, 0]
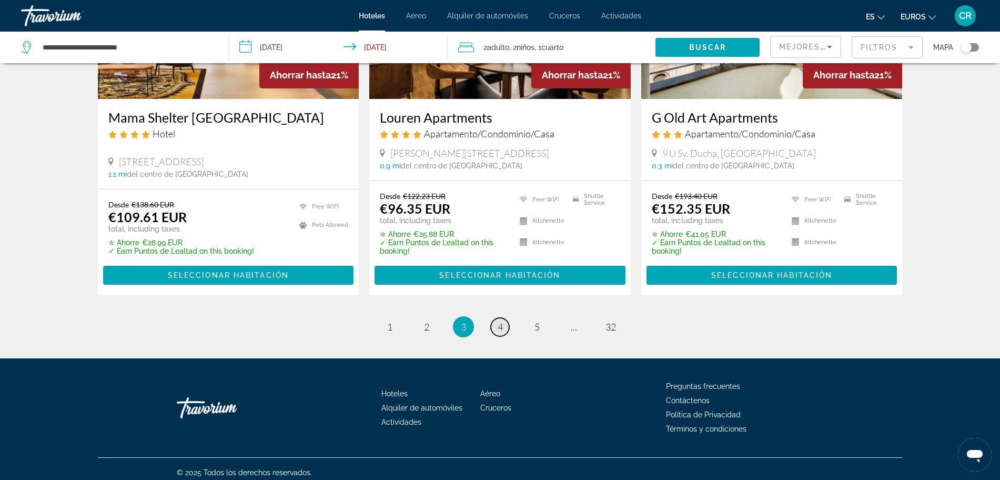
click at [498, 321] on span "4" at bounding box center [500, 327] width 5 height 12
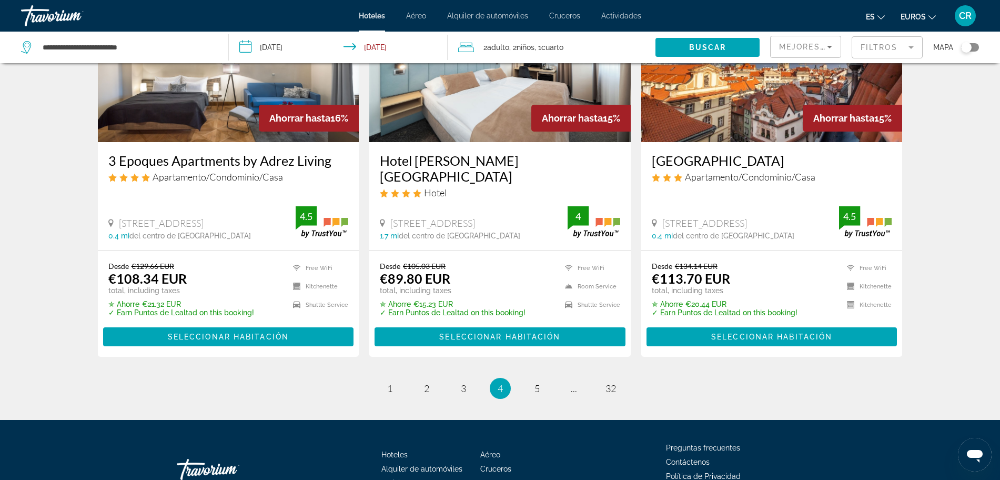
scroll to position [1183, 0]
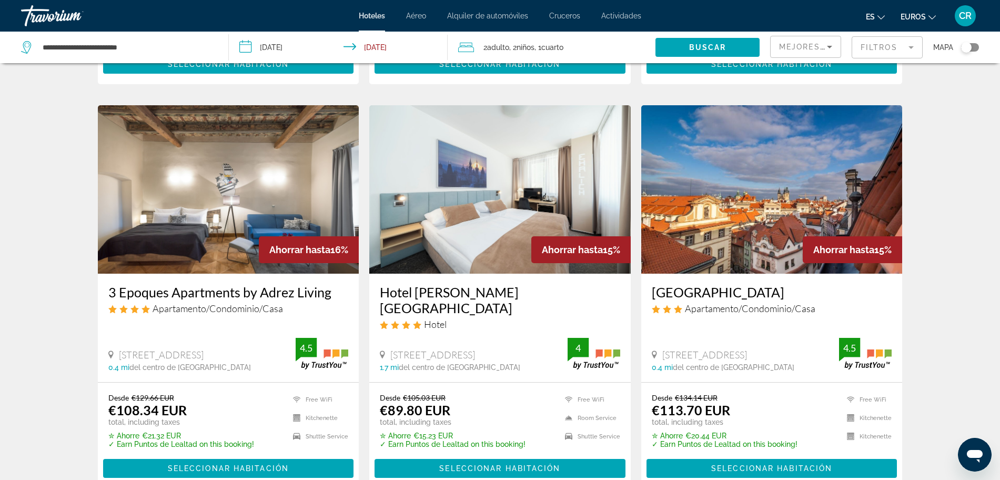
click at [501, 228] on img "Contenido principal" at bounding box center [499, 189] width 261 height 168
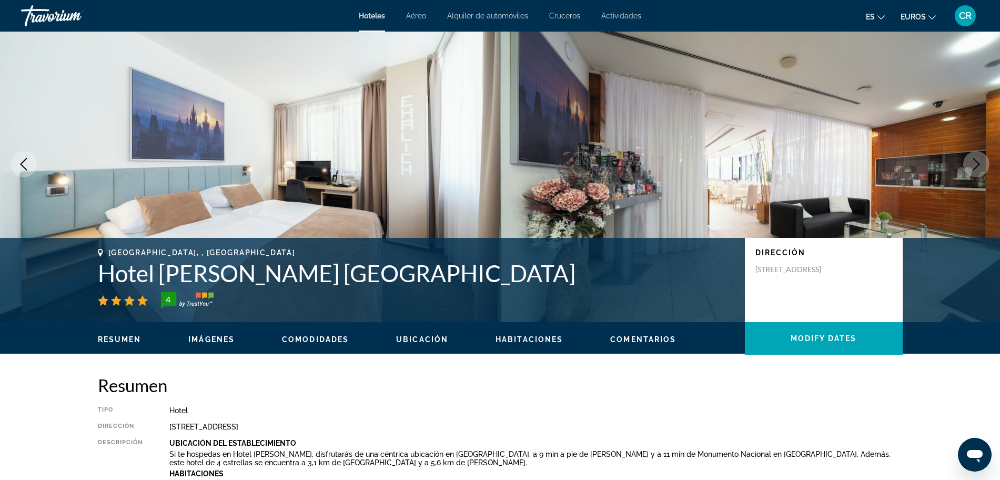
scroll to position [66, 0]
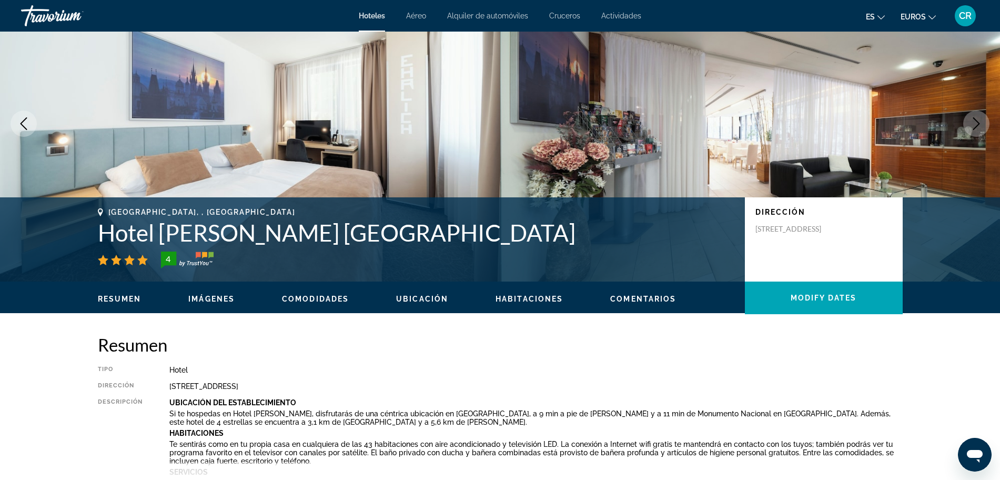
click at [982, 117] on icon "Next image" at bounding box center [976, 123] width 13 height 13
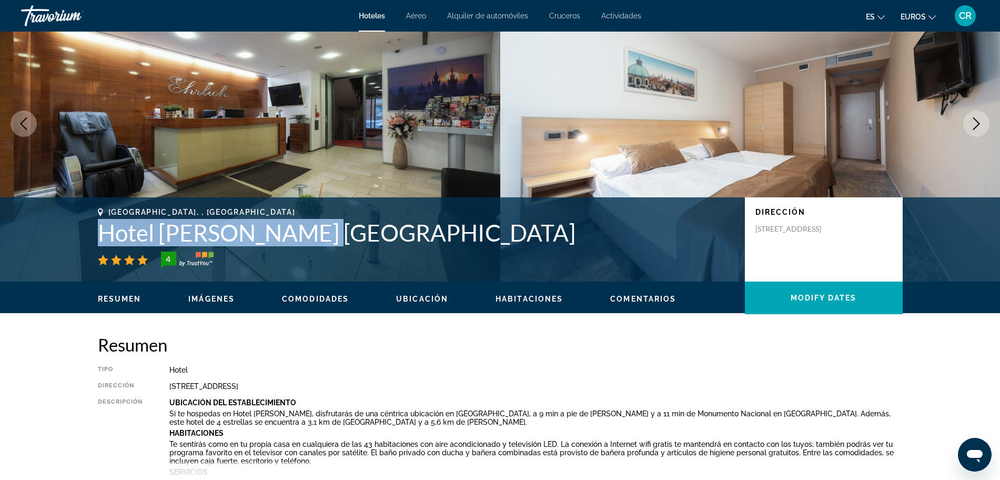
drag, startPoint x: 90, startPoint y: 229, endPoint x: 314, endPoint y: 239, distance: 224.8
click at [314, 239] on div "[GEOGRAPHIC_DATA], , [GEOGRAPHIC_DATA] [PERSON_NAME] [GEOGRAPHIC_DATA] 4 Direcc…" at bounding box center [500, 239] width 847 height 63
copy h1 "Hotel [PERSON_NAME] [GEOGRAPHIC_DATA]"
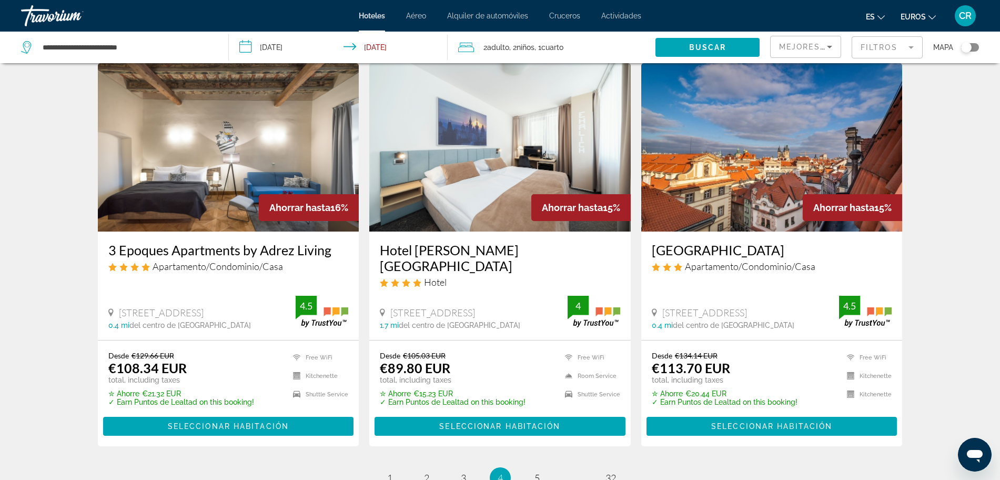
scroll to position [1249, 0]
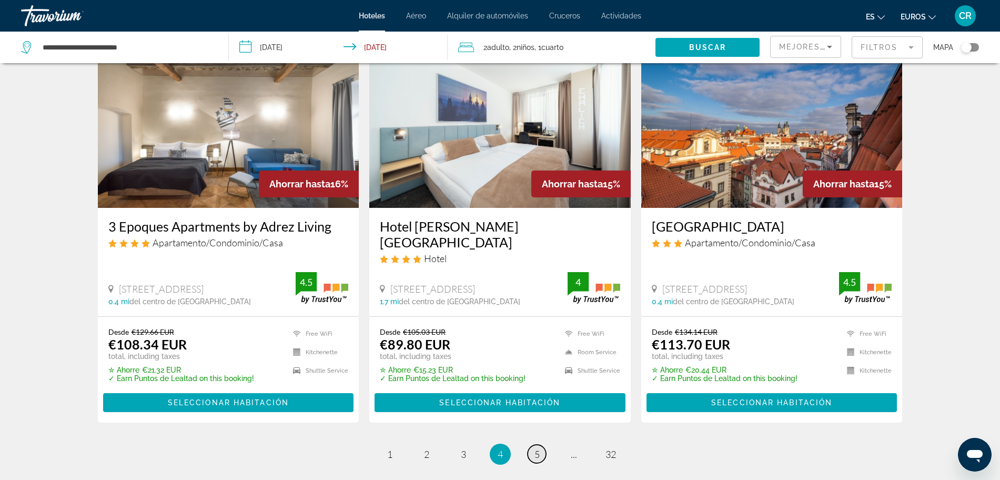
click at [542, 444] on link "page 5" at bounding box center [536, 453] width 18 height 18
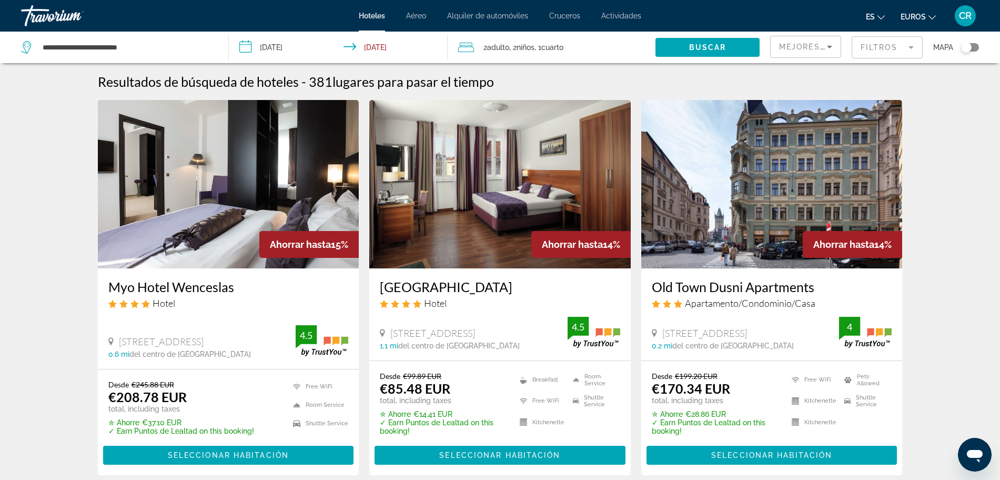
click at [516, 221] on img "Contenido principal" at bounding box center [499, 184] width 261 height 168
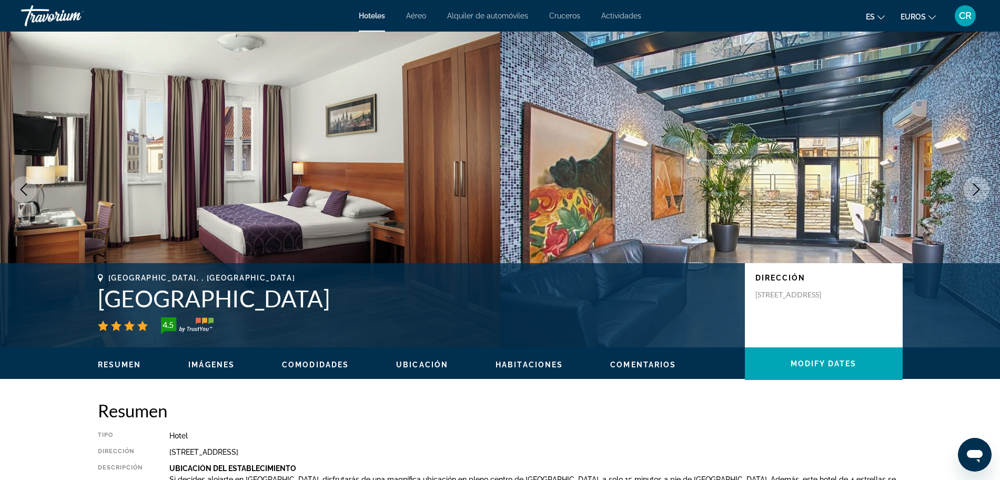
click at [980, 186] on icon "Next image" at bounding box center [976, 189] width 13 height 13
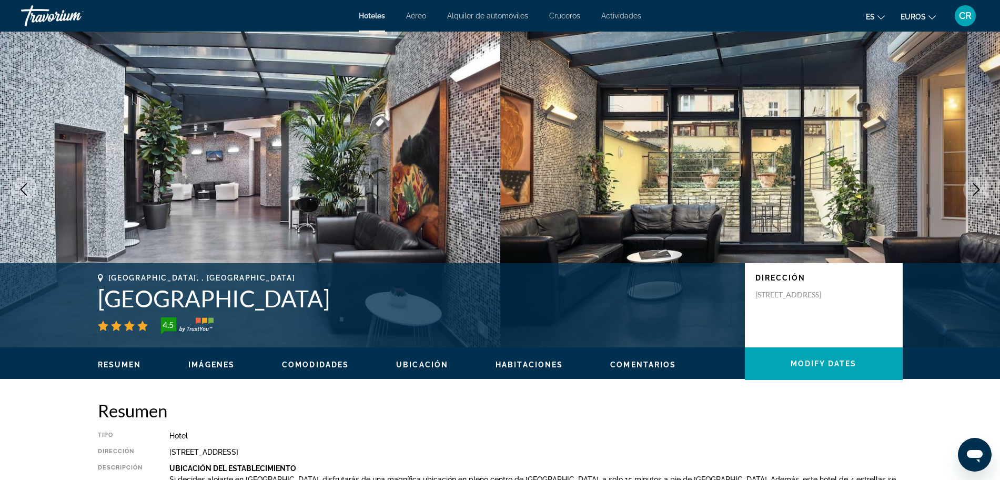
click at [980, 186] on icon "Next image" at bounding box center [976, 189] width 13 height 13
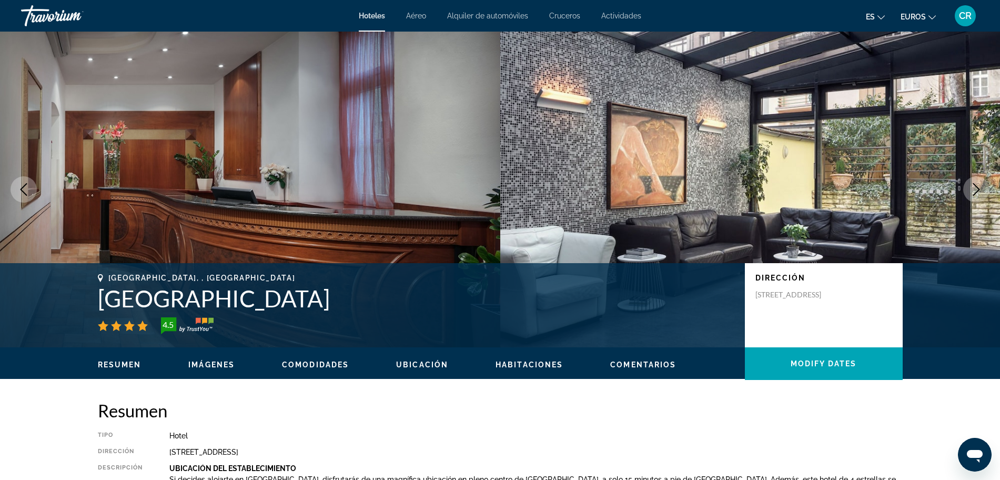
click at [980, 186] on icon "Next image" at bounding box center [976, 189] width 13 height 13
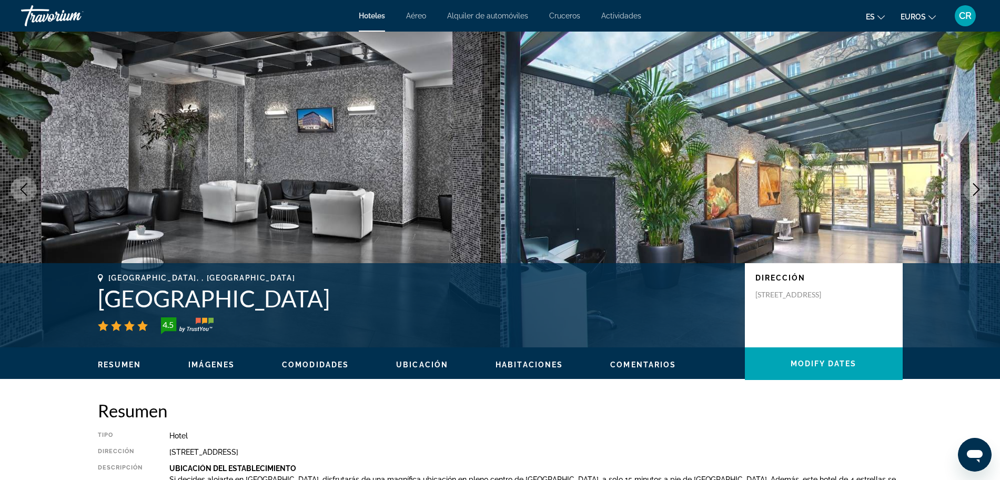
click at [980, 186] on icon "Next image" at bounding box center [976, 189] width 13 height 13
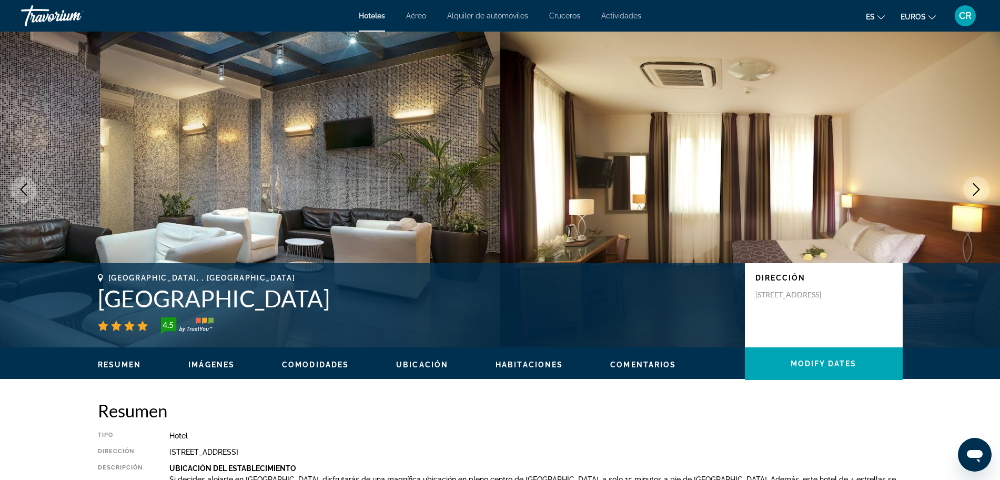
click at [980, 186] on icon "Next image" at bounding box center [976, 189] width 13 height 13
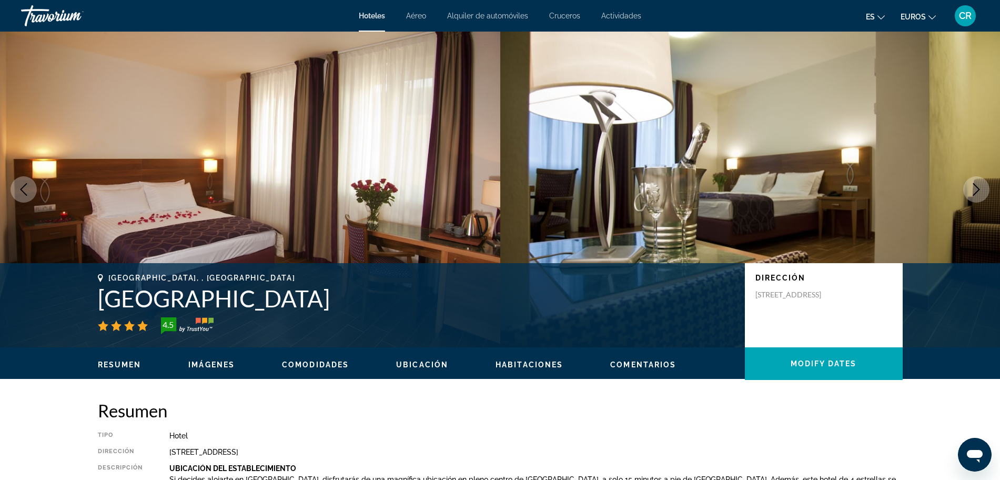
click at [979, 186] on icon "Next image" at bounding box center [976, 189] width 13 height 13
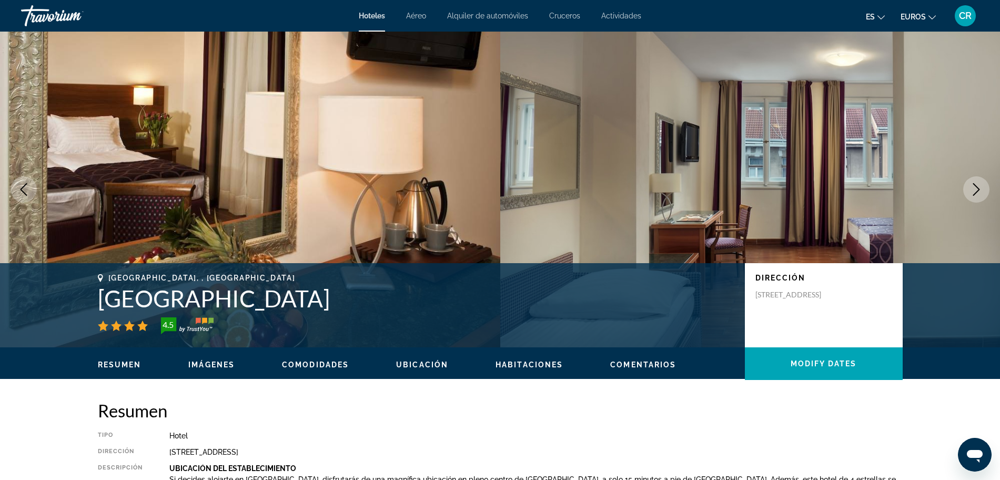
click at [979, 186] on icon "Next image" at bounding box center [976, 189] width 13 height 13
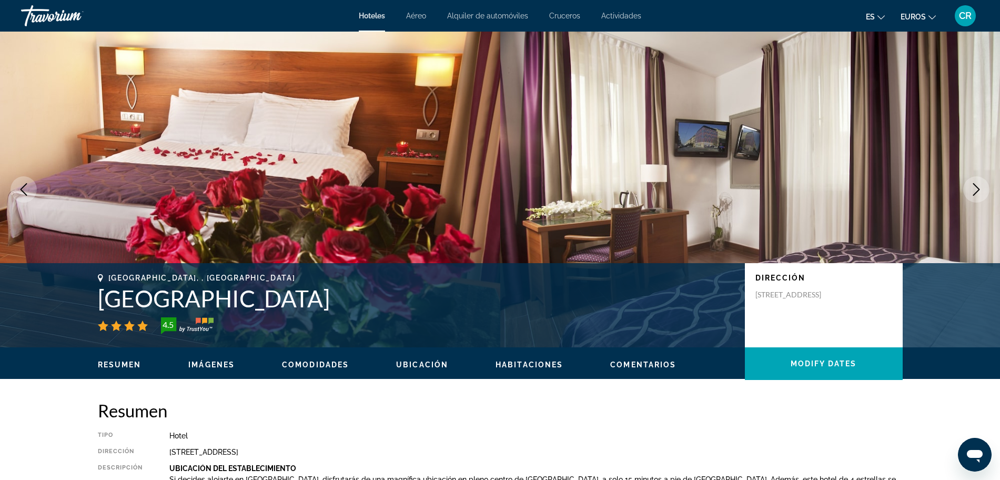
click at [979, 186] on icon "Next image" at bounding box center [976, 189] width 13 height 13
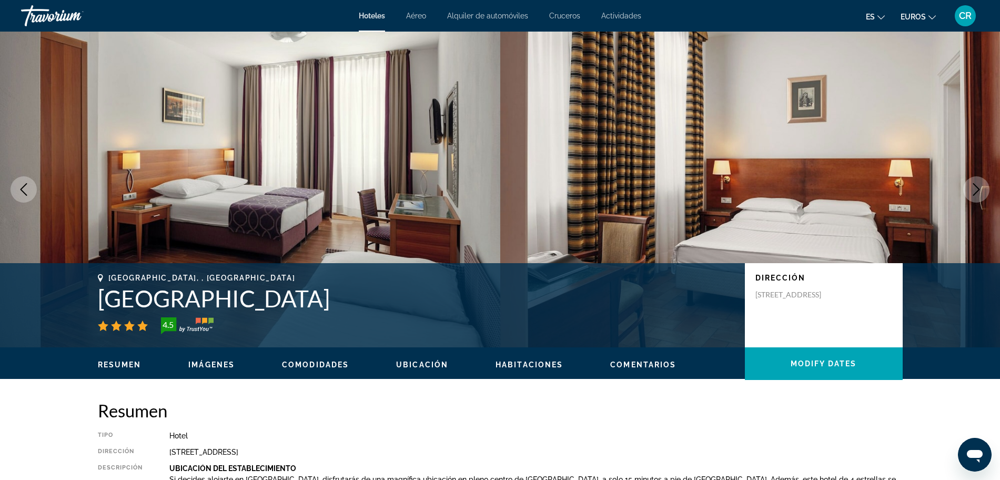
click at [979, 186] on icon "Next image" at bounding box center [976, 189] width 13 height 13
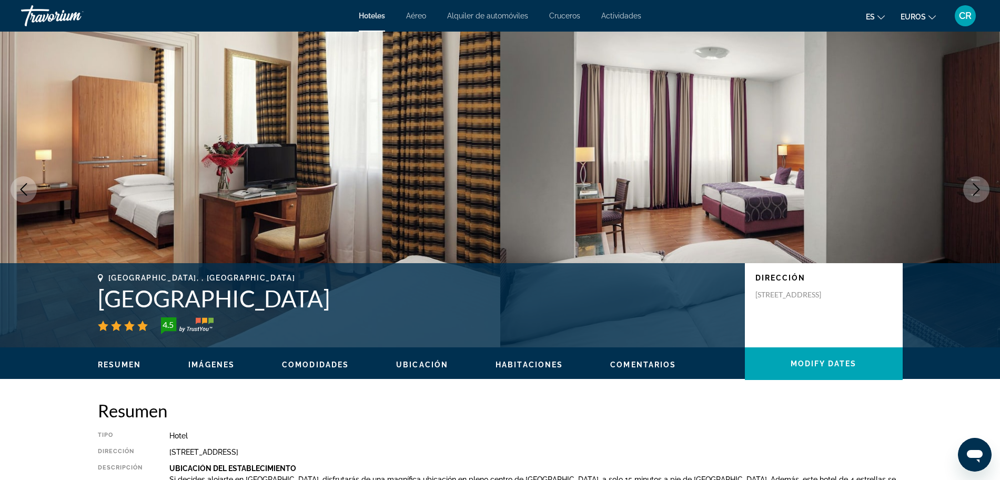
click at [979, 186] on icon "Next image" at bounding box center [976, 189] width 13 height 13
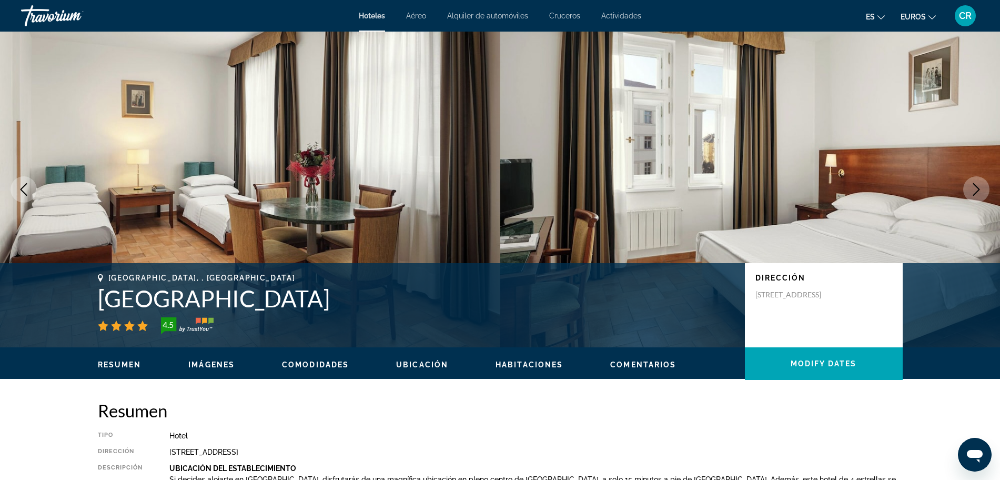
click at [979, 186] on icon "Next image" at bounding box center [976, 189] width 13 height 13
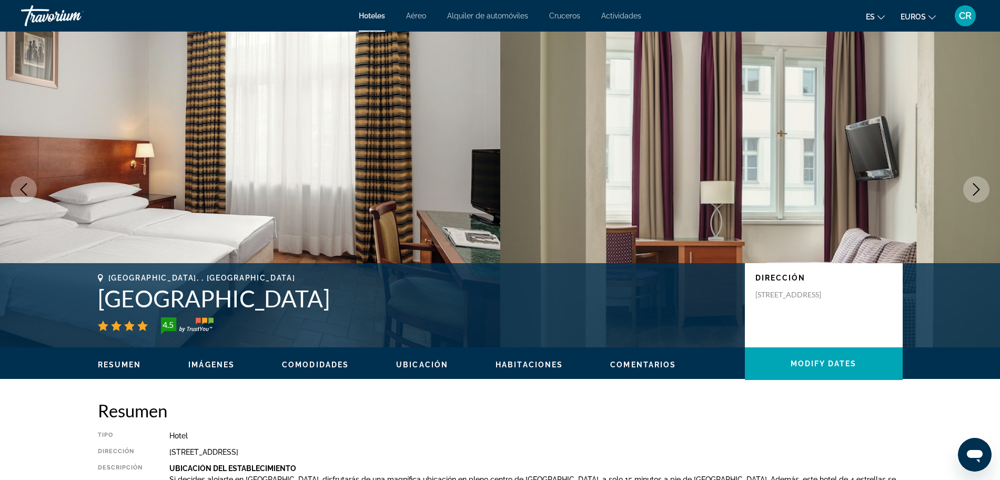
click at [979, 186] on icon "Next image" at bounding box center [976, 189] width 13 height 13
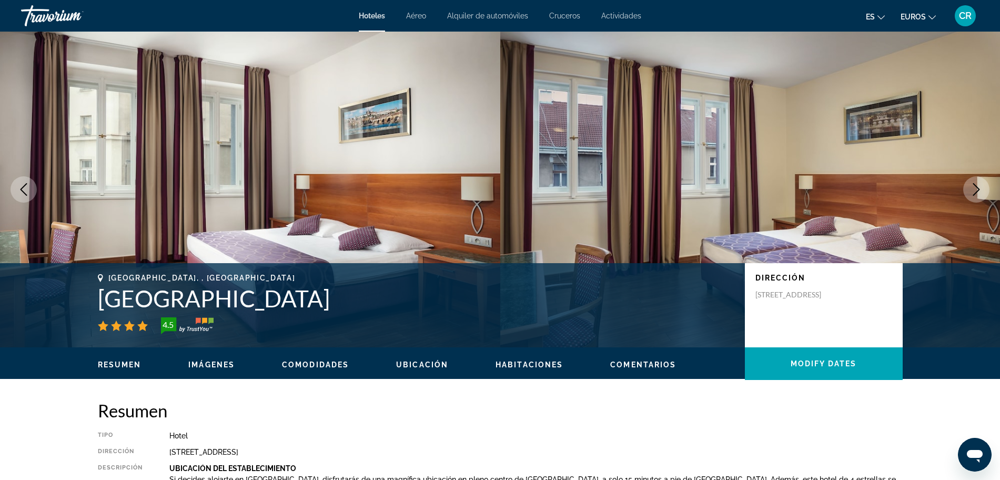
click at [979, 186] on icon "Next image" at bounding box center [976, 189] width 13 height 13
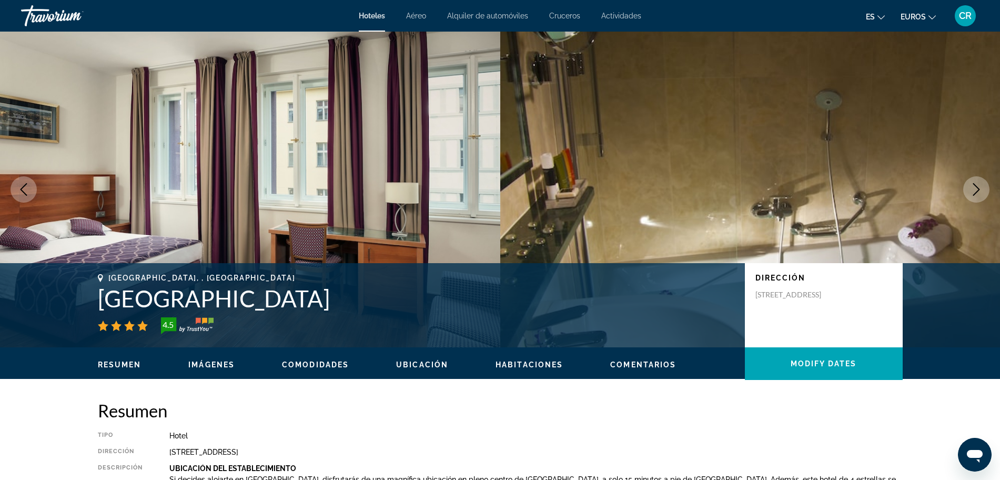
click at [979, 186] on icon "Next image" at bounding box center [976, 189] width 13 height 13
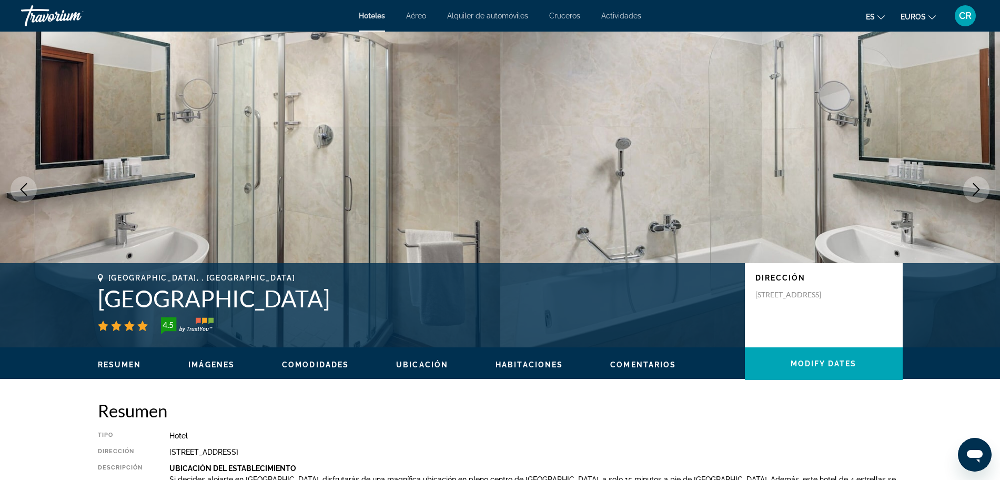
click at [979, 186] on icon "Next image" at bounding box center [976, 189] width 13 height 13
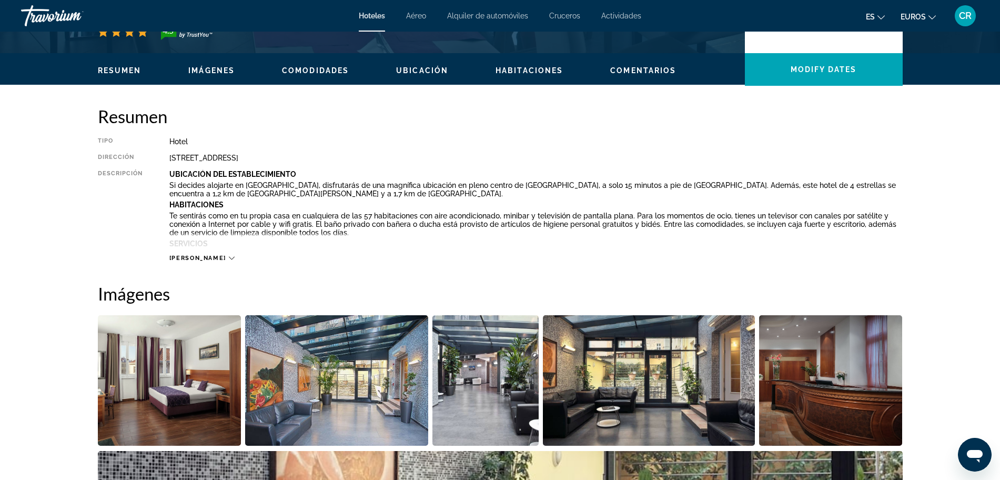
scroll to position [131, 0]
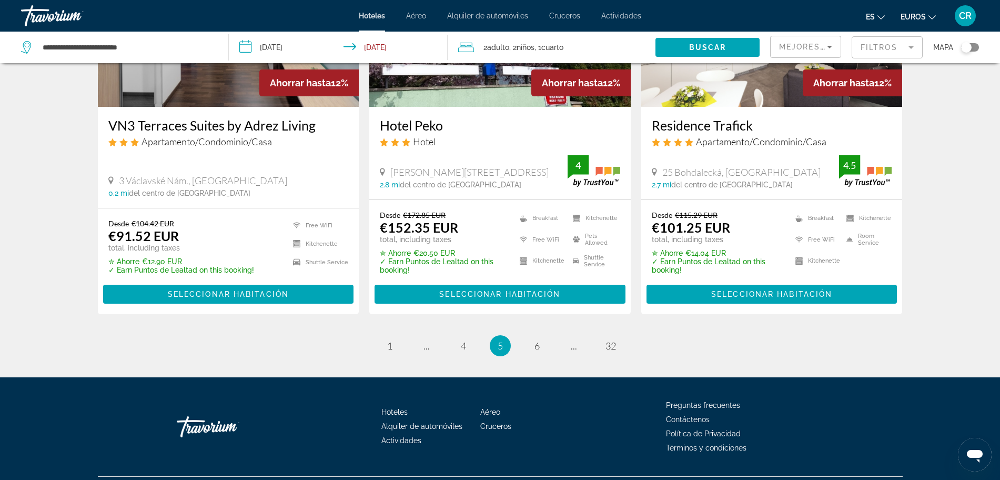
scroll to position [1368, 0]
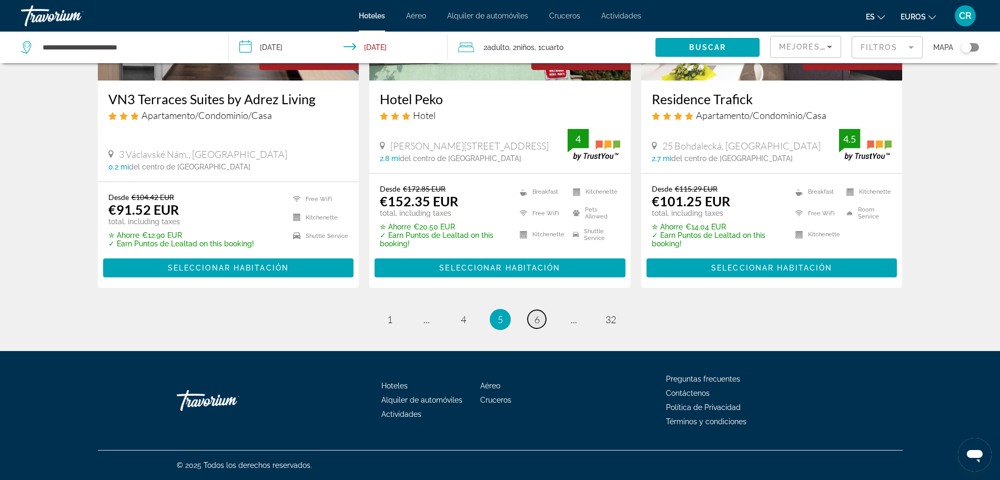
click at [532, 326] on link "page 6" at bounding box center [536, 319] width 18 height 18
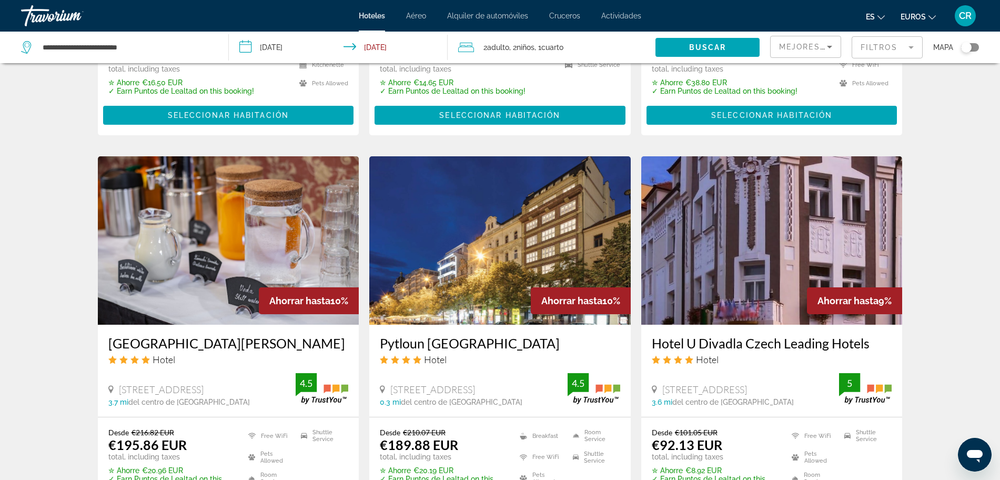
scroll to position [723, 0]
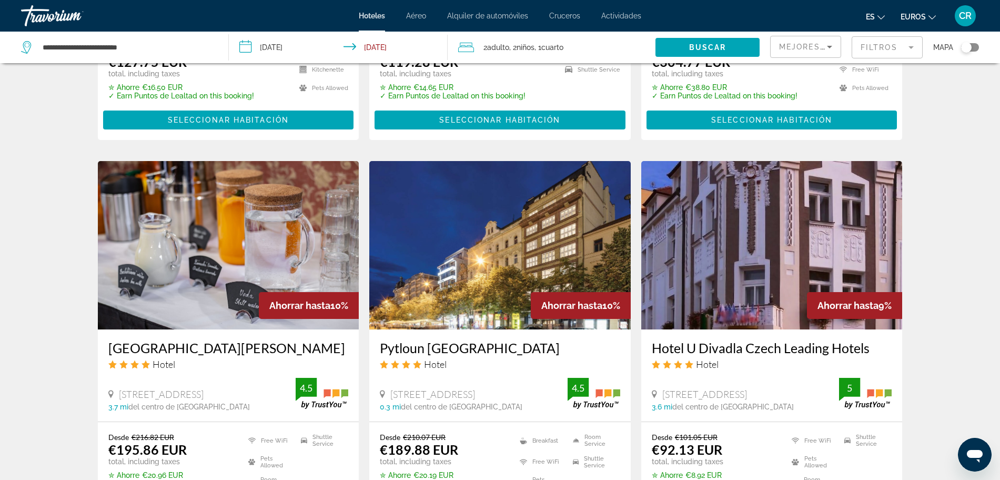
drag, startPoint x: 647, startPoint y: 349, endPoint x: 879, endPoint y: 346, distance: 231.9
click at [879, 346] on div "Hotel U Divadla Czech Leading Hotels Hotel [STREET_ADDRESS] 3.6 mi del centro d…" at bounding box center [771, 375] width 261 height 92
copy h3 "Hotel U Divadla Czech Leading Hotels"
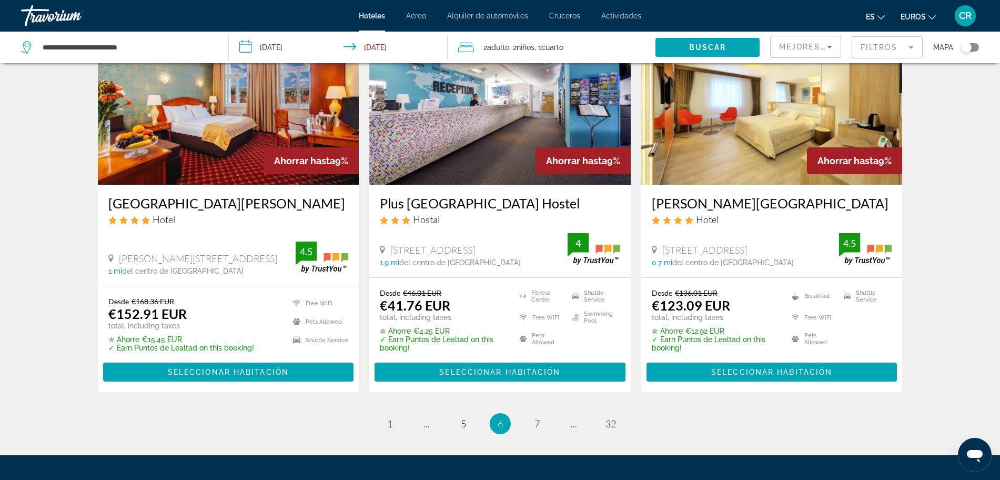
scroll to position [1302, 0]
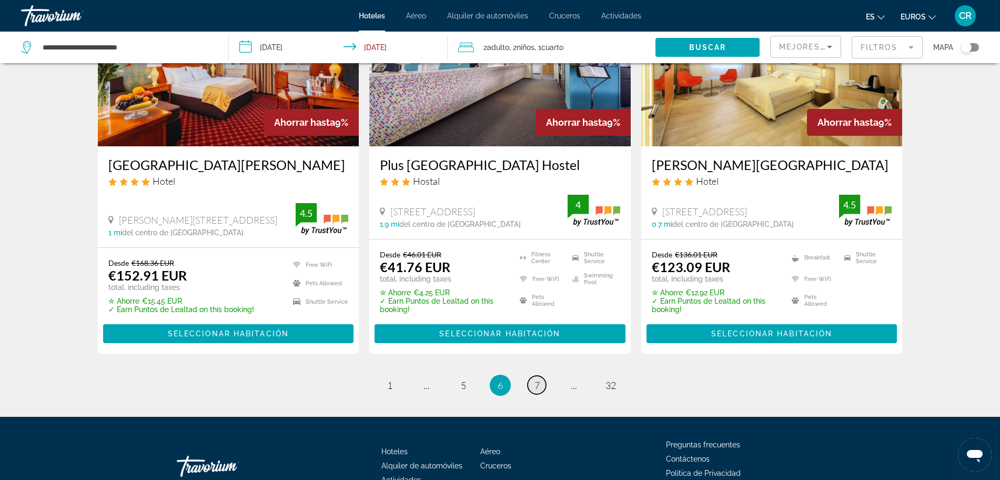
click at [539, 381] on span "7" at bounding box center [536, 385] width 5 height 12
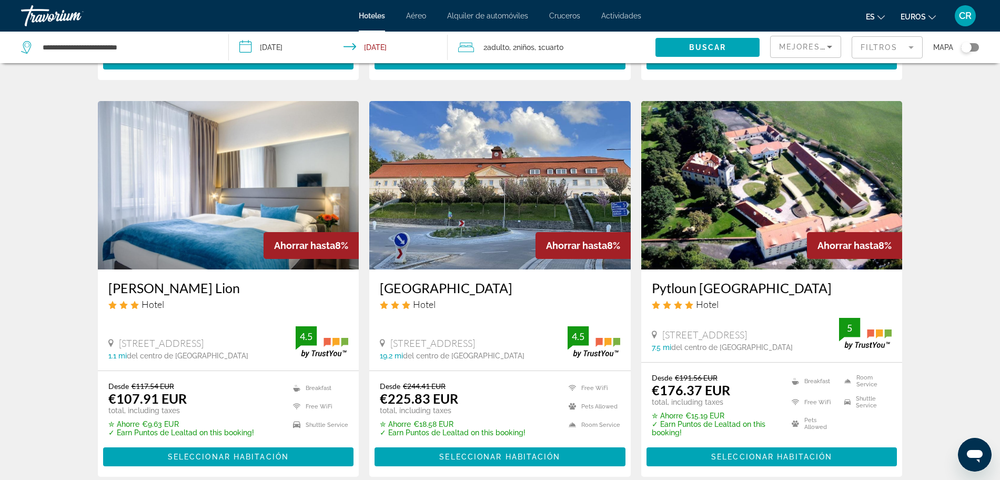
scroll to position [394, 0]
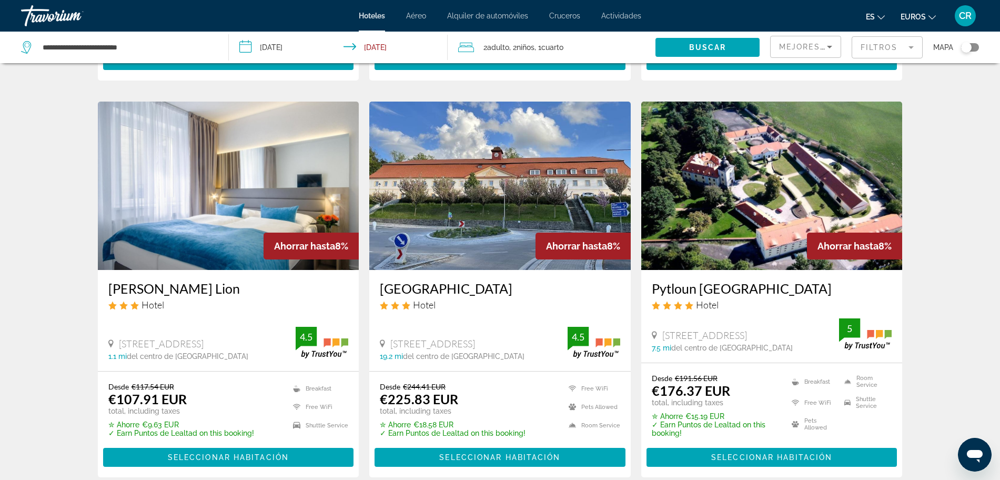
click at [790, 235] on img "Contenido principal" at bounding box center [771, 186] width 261 height 168
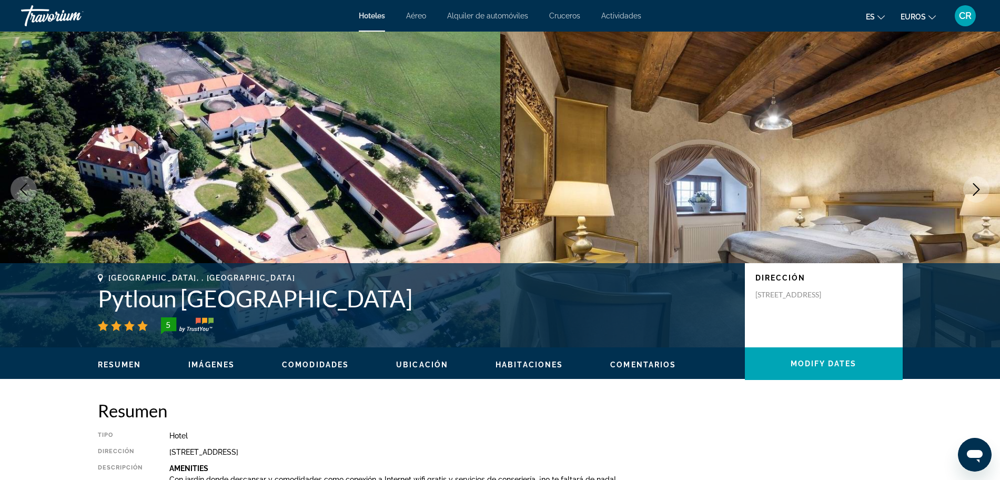
click at [975, 192] on icon "Next image" at bounding box center [976, 189] width 7 height 13
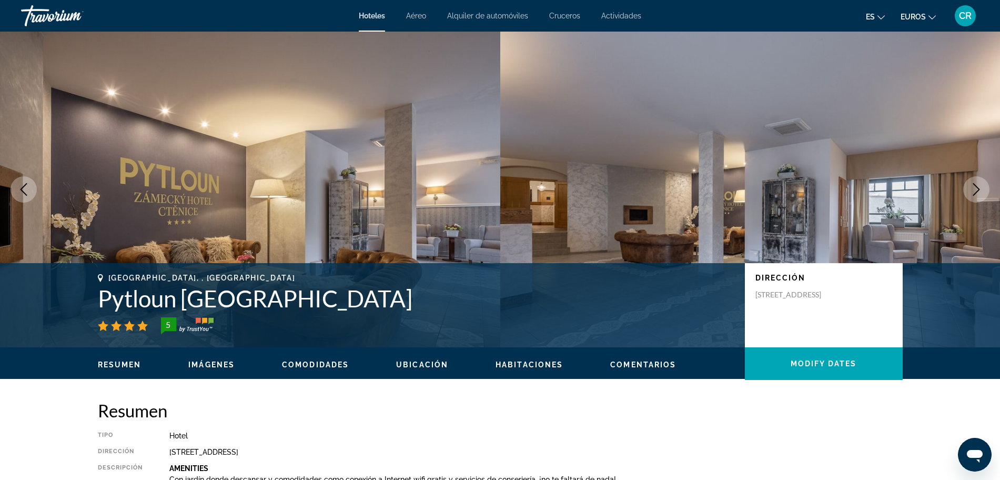
click at [975, 192] on icon "Next image" at bounding box center [976, 189] width 7 height 13
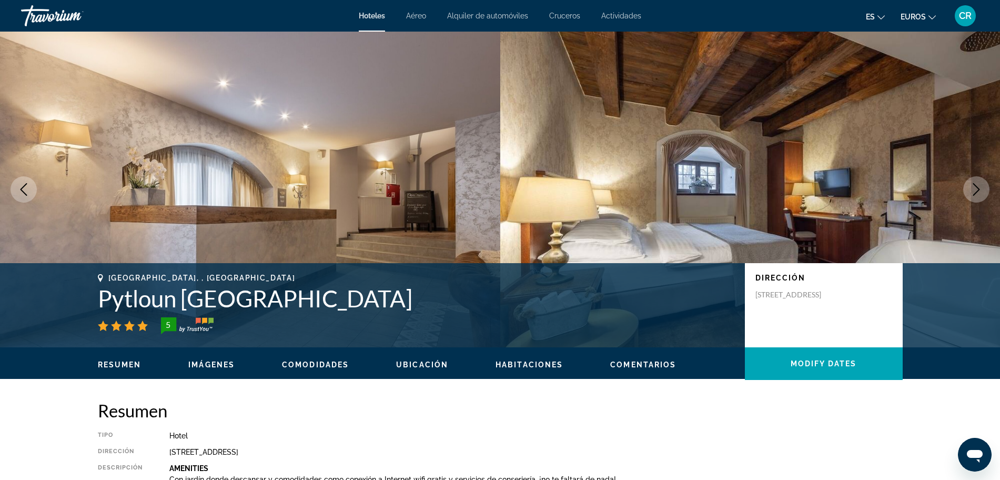
click at [975, 192] on icon "Next image" at bounding box center [976, 189] width 7 height 13
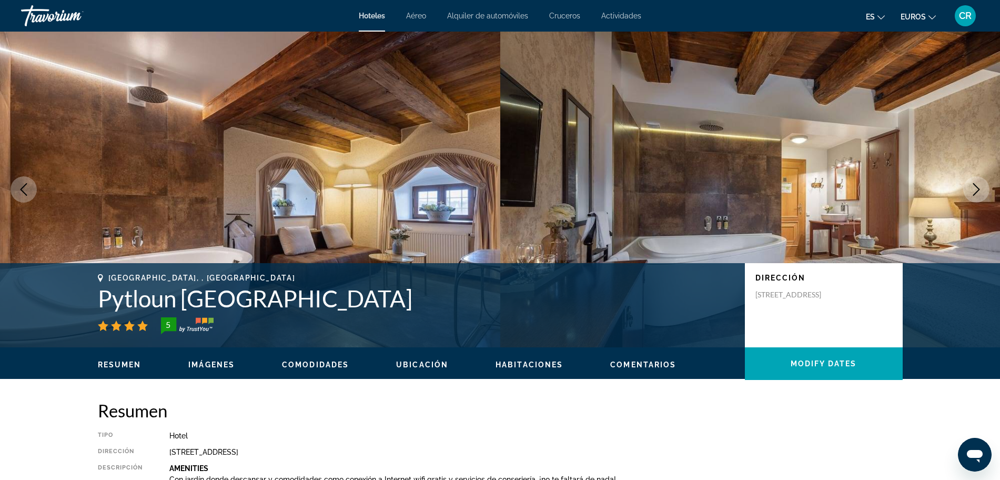
click at [975, 192] on icon "Next image" at bounding box center [976, 189] width 7 height 13
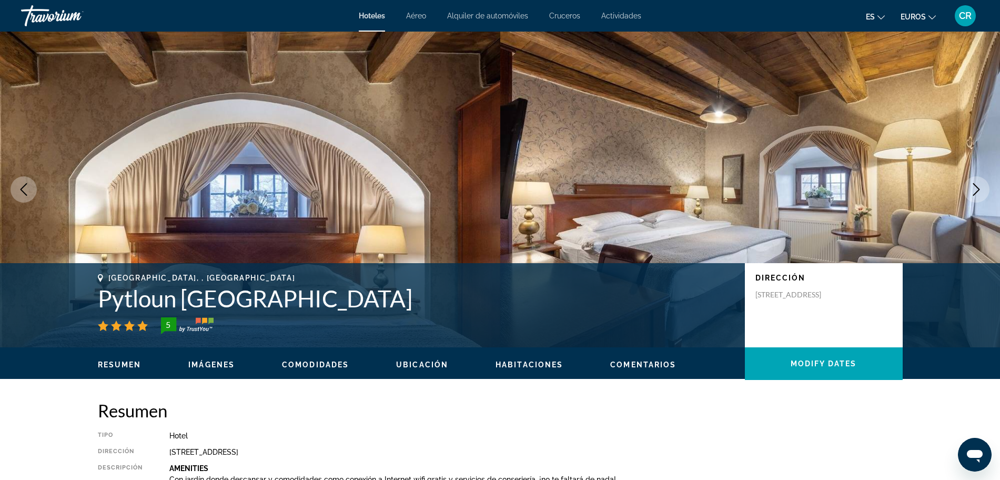
click at [975, 192] on icon "Next image" at bounding box center [976, 189] width 7 height 13
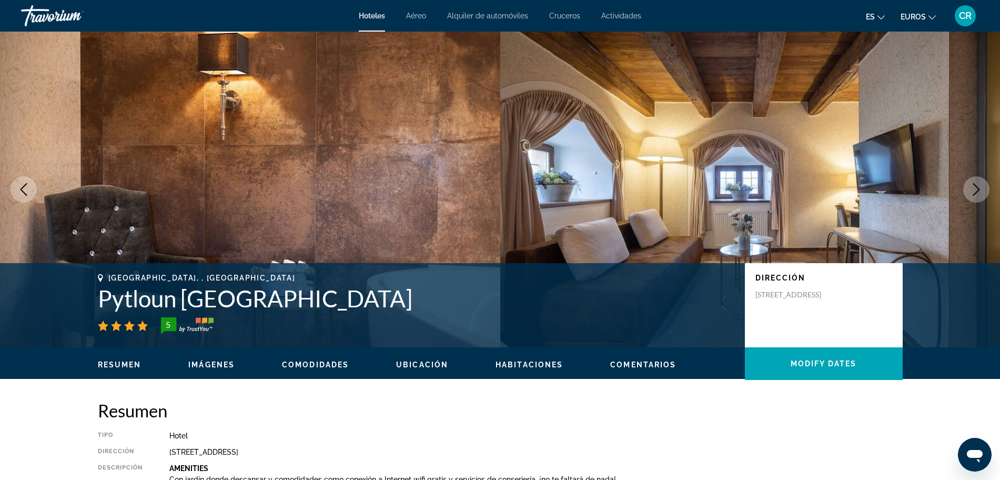
click at [975, 192] on icon "Next image" at bounding box center [976, 189] width 7 height 13
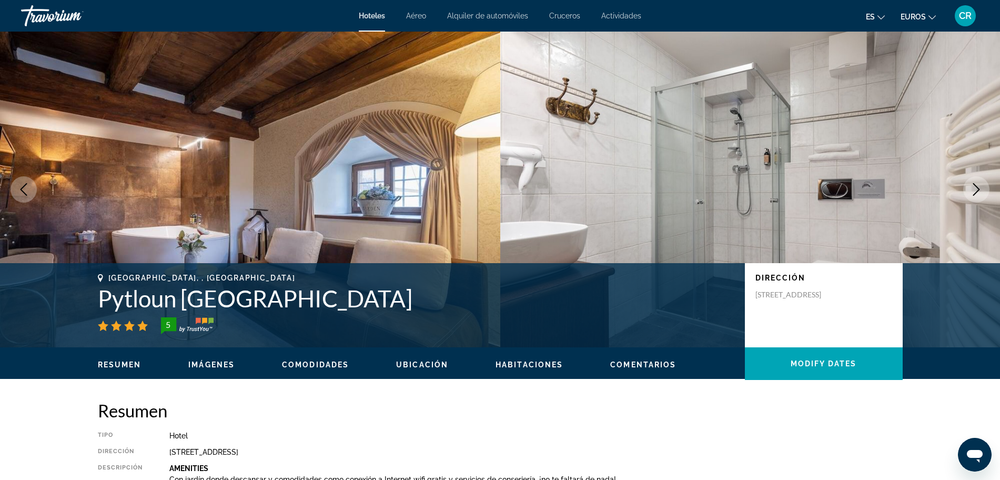
click at [975, 192] on icon "Next image" at bounding box center [976, 189] width 7 height 13
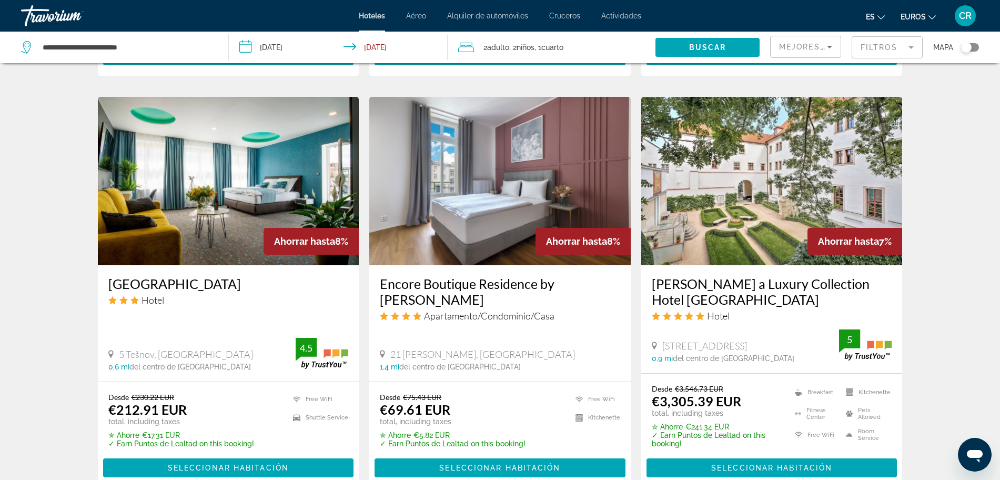
scroll to position [789, 0]
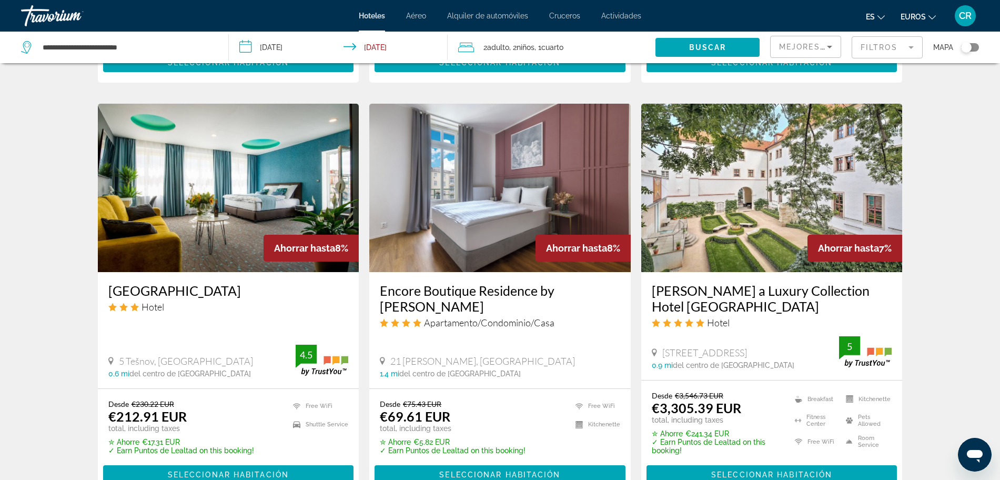
click at [528, 204] on img "Contenido principal" at bounding box center [499, 188] width 261 height 168
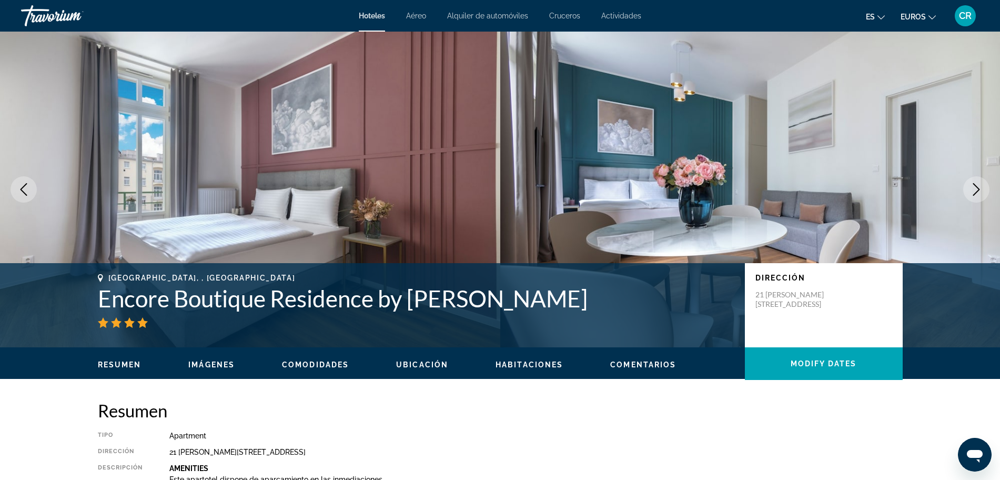
click at [972, 186] on icon "Next image" at bounding box center [976, 189] width 13 height 13
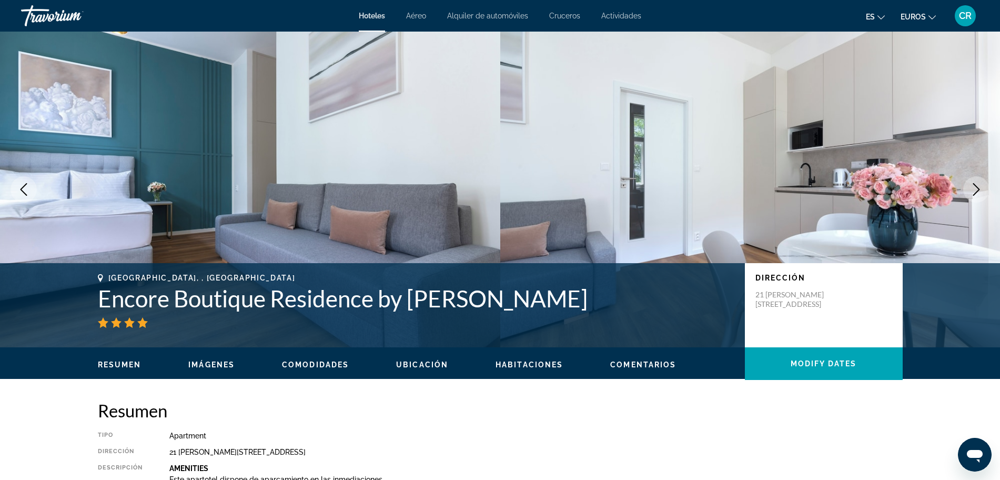
click at [972, 186] on icon "Next image" at bounding box center [976, 189] width 13 height 13
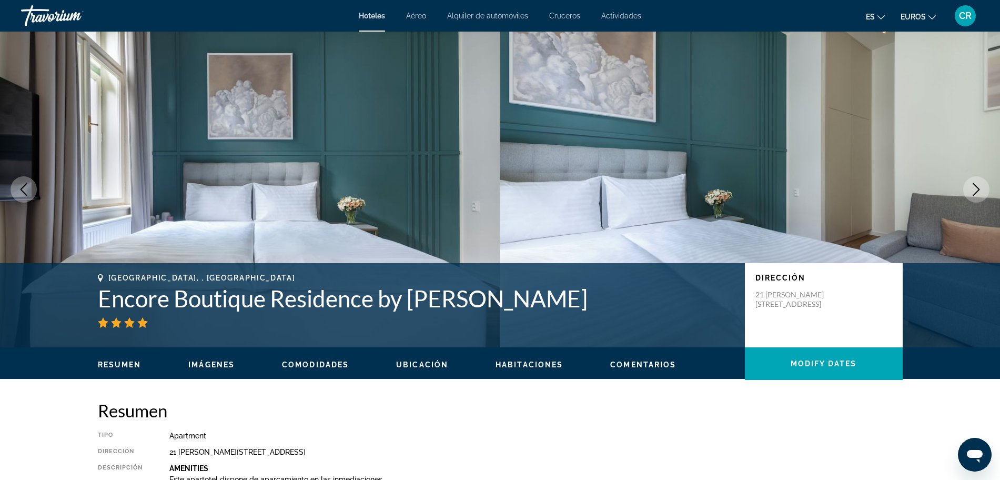
click at [972, 186] on icon "Next image" at bounding box center [976, 189] width 13 height 13
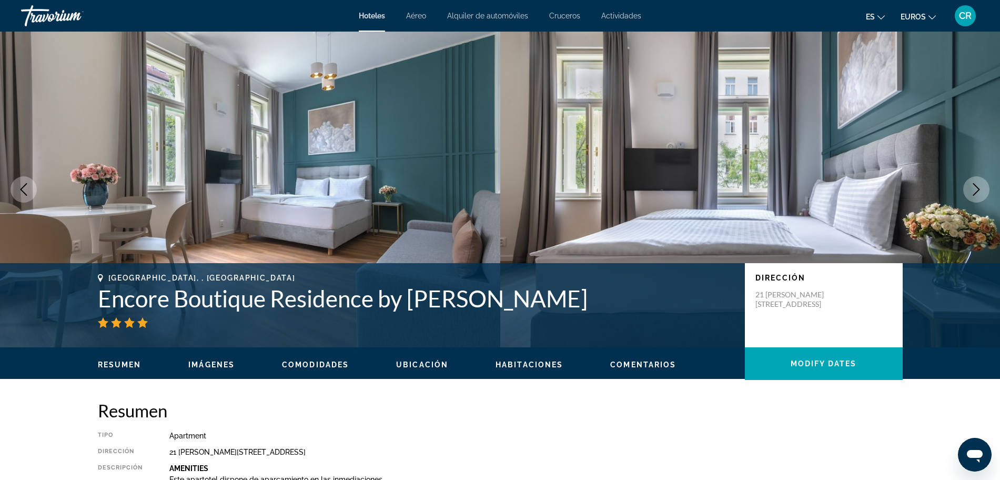
click at [970, 180] on button "Next image" at bounding box center [976, 189] width 26 height 26
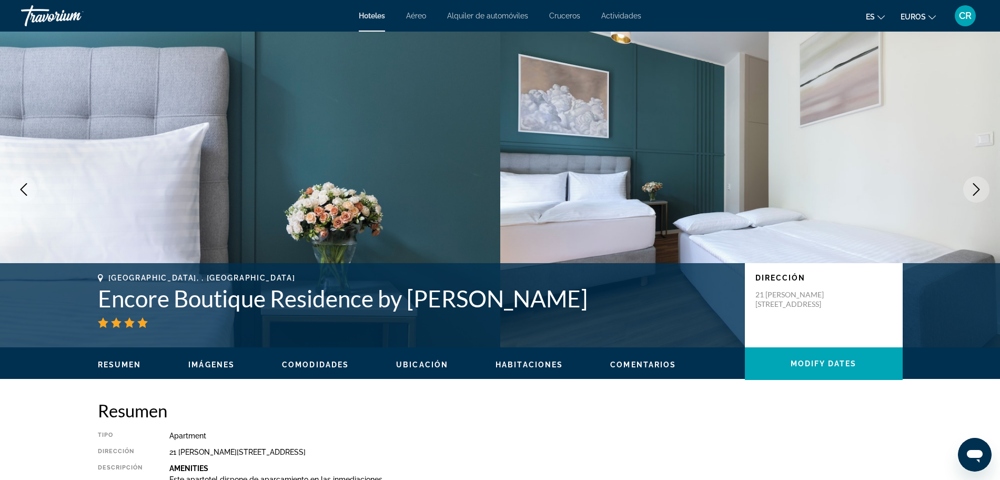
click at [970, 180] on button "Next image" at bounding box center [976, 189] width 26 height 26
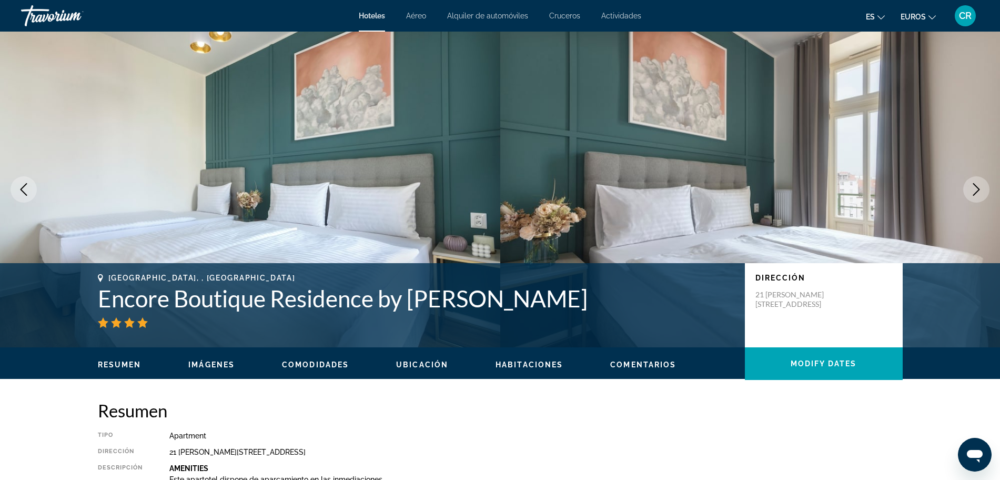
click at [970, 180] on button "Next image" at bounding box center [976, 189] width 26 height 26
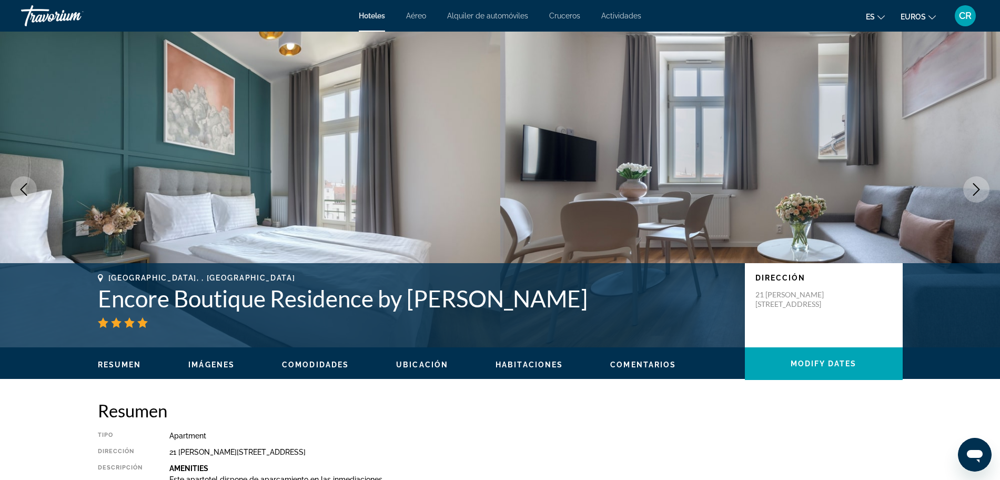
click at [970, 180] on button "Next image" at bounding box center [976, 189] width 26 height 26
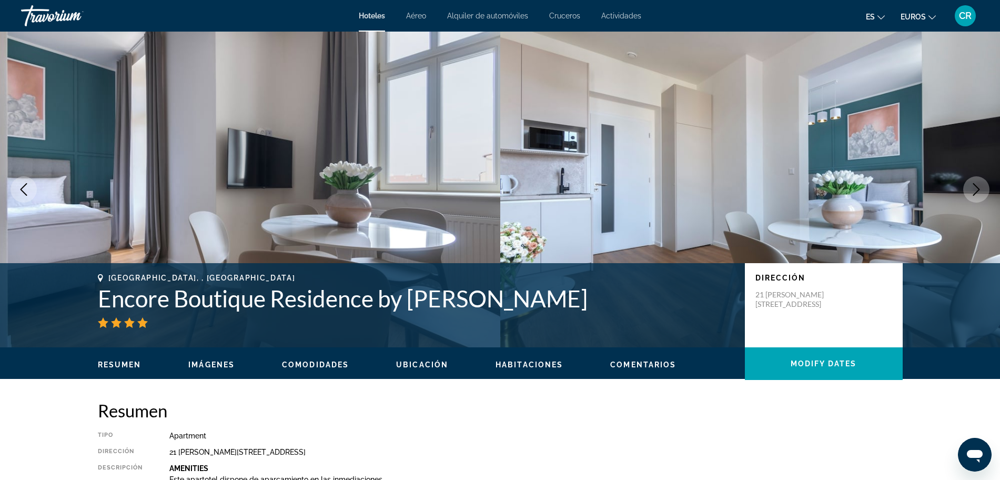
click at [970, 180] on button "Next image" at bounding box center [976, 189] width 26 height 26
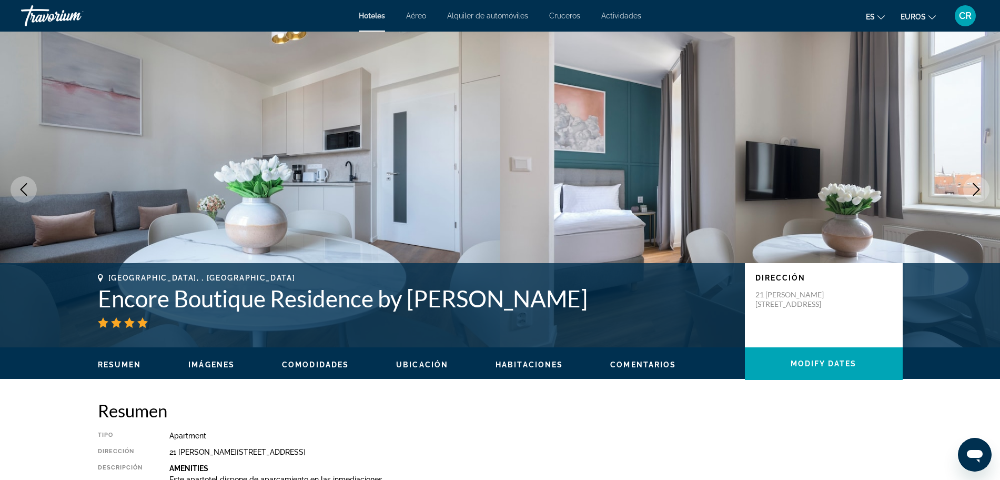
click at [970, 180] on button "Next image" at bounding box center [976, 189] width 26 height 26
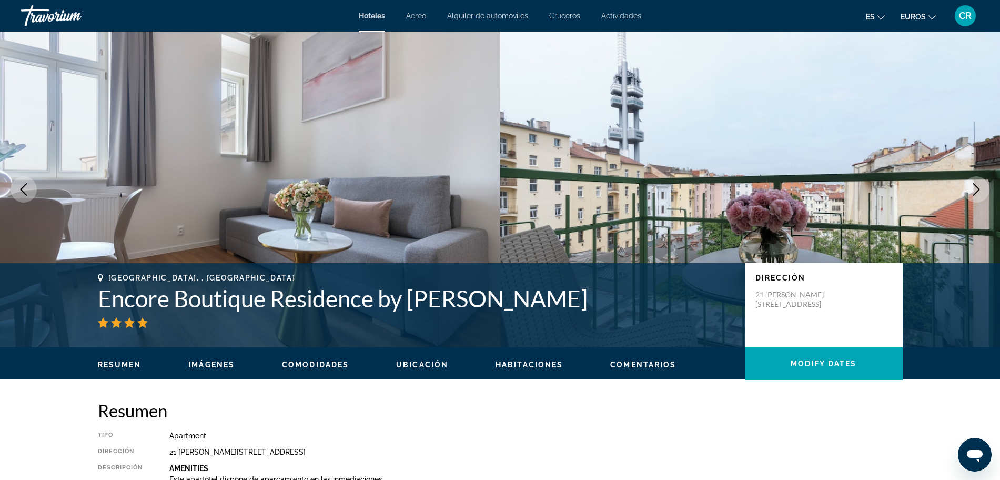
click at [970, 180] on button "Next image" at bounding box center [976, 189] width 26 height 26
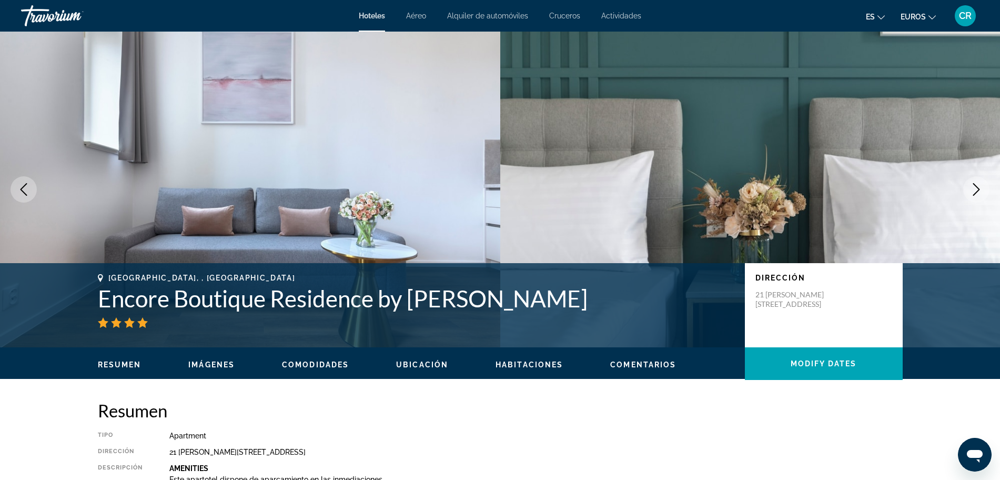
click at [970, 180] on button "Next image" at bounding box center [976, 189] width 26 height 26
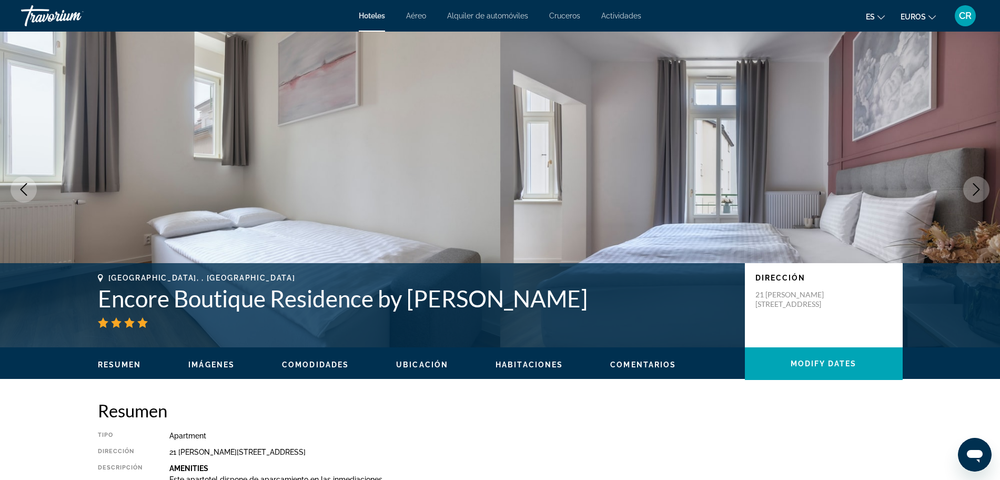
click at [970, 180] on button "Next image" at bounding box center [976, 189] width 26 height 26
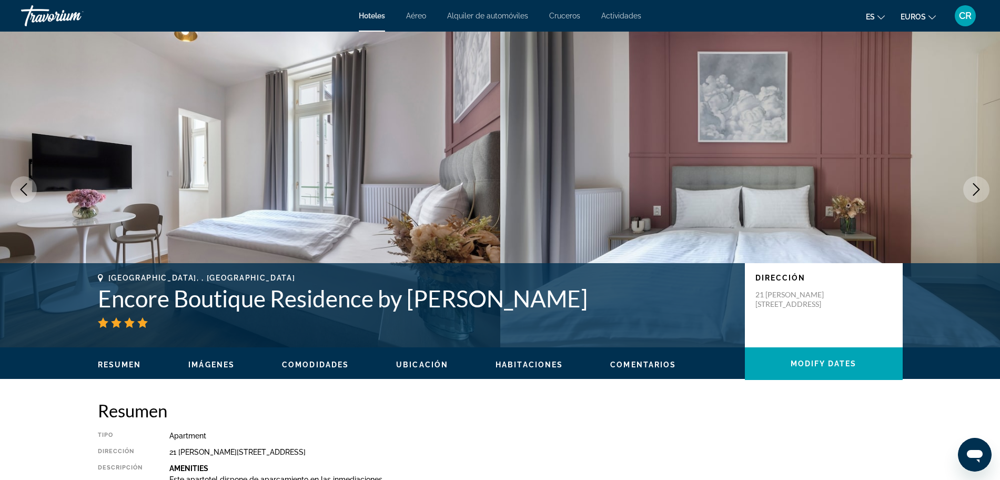
click at [969, 185] on button "Next image" at bounding box center [976, 189] width 26 height 26
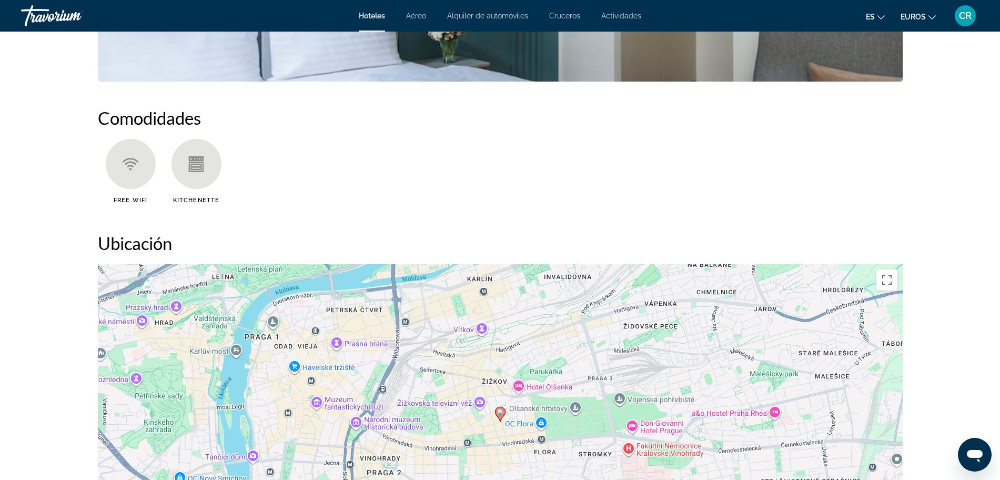
scroll to position [946, 0]
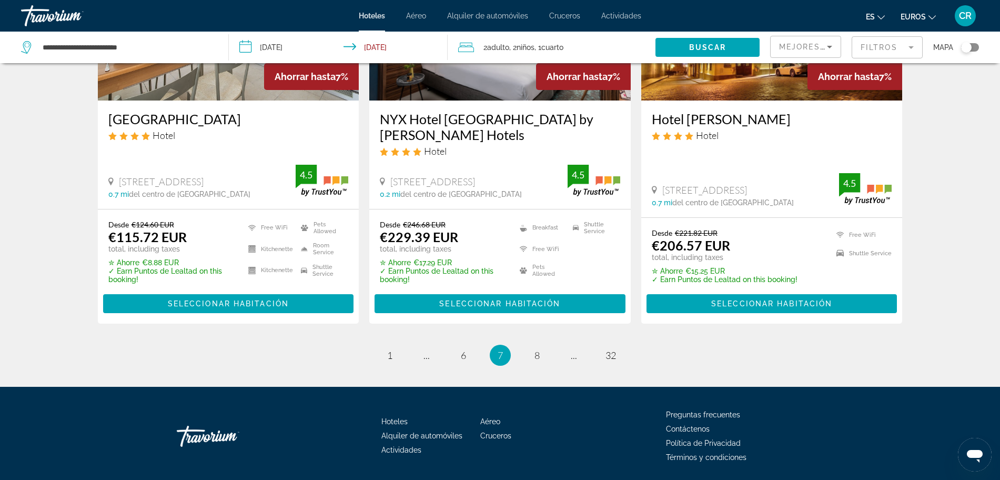
scroll to position [1381, 0]
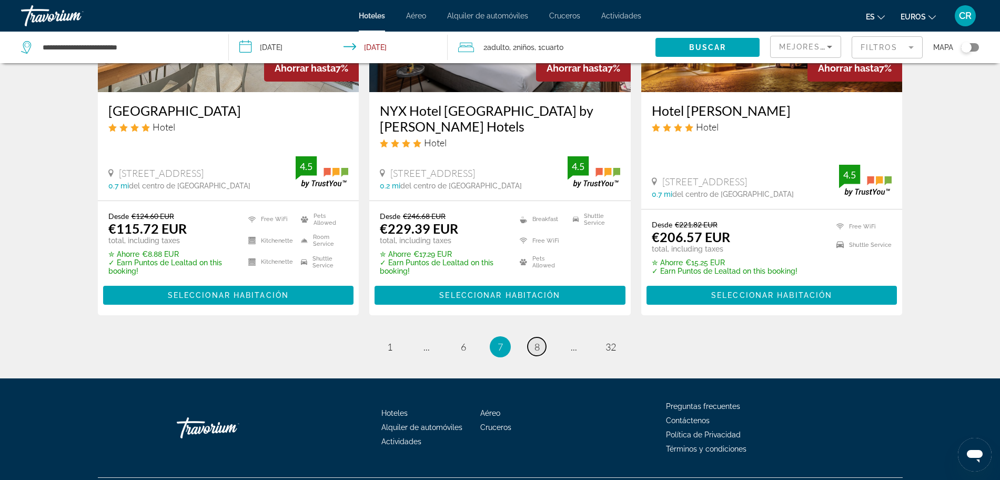
click at [536, 341] on span "8" at bounding box center [536, 347] width 5 height 12
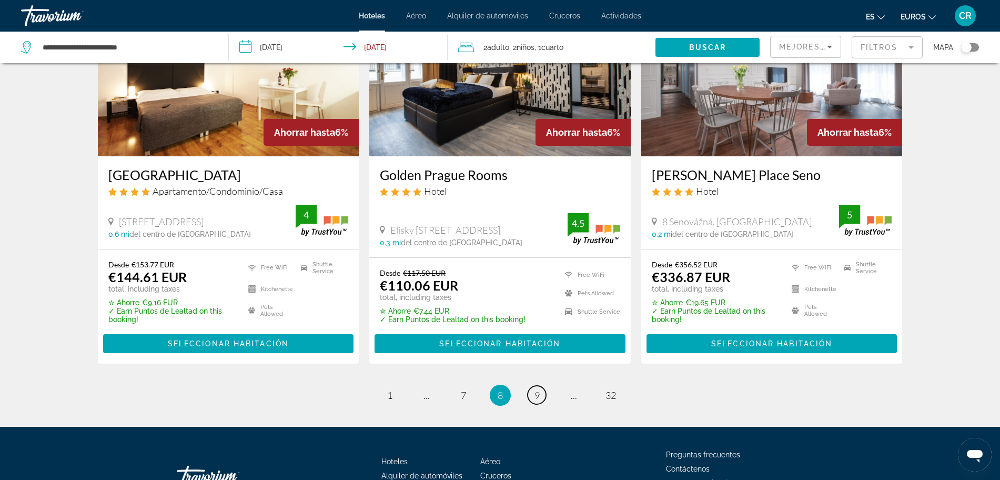
scroll to position [1315, 0]
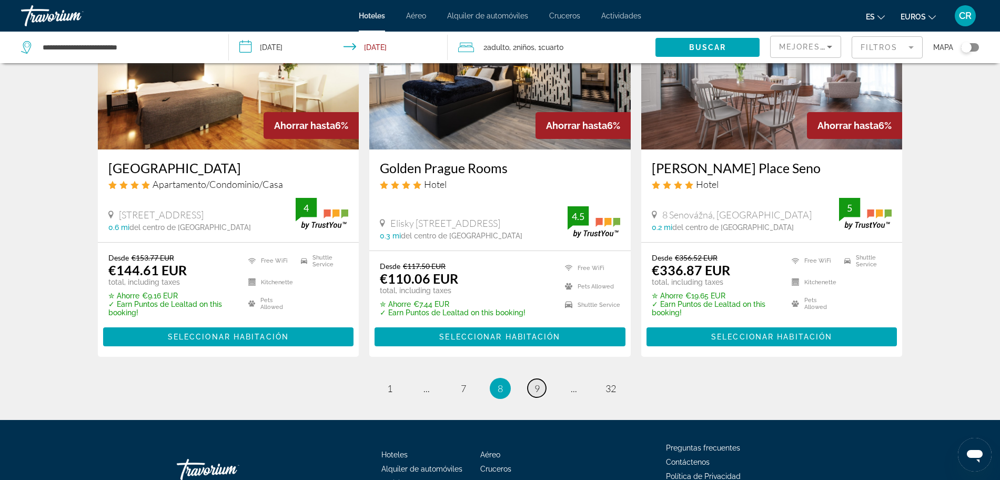
click at [540, 389] on link "page 9" at bounding box center [536, 388] width 18 height 18
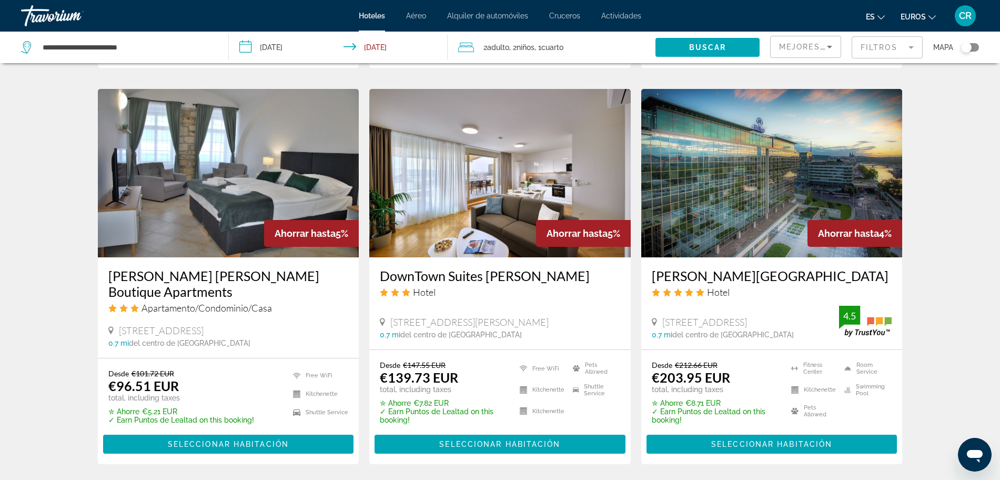
scroll to position [1249, 0]
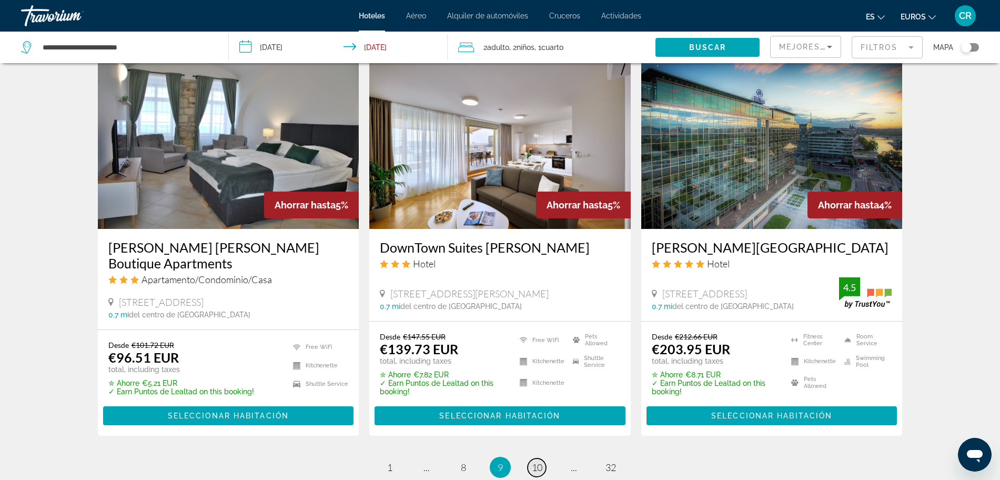
click at [539, 461] on span "10" at bounding box center [537, 467] width 11 height 12
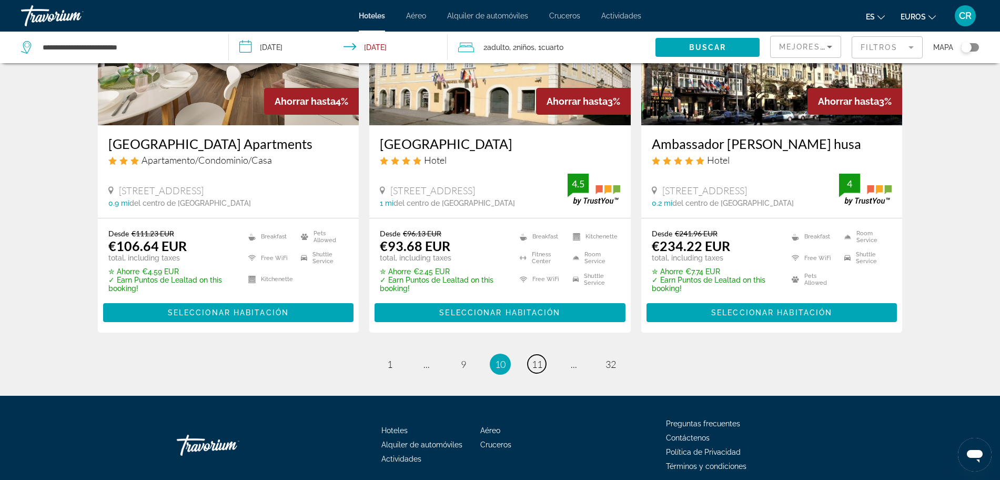
scroll to position [1377, 0]
